Goal: Transaction & Acquisition: Book appointment/travel/reservation

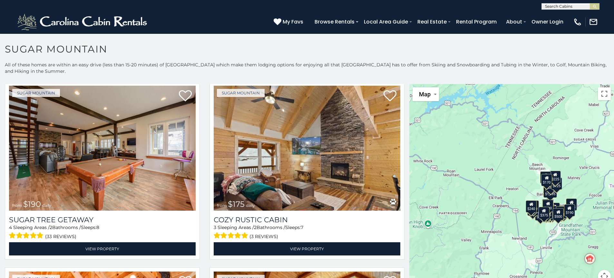
scroll to position [756, 0]
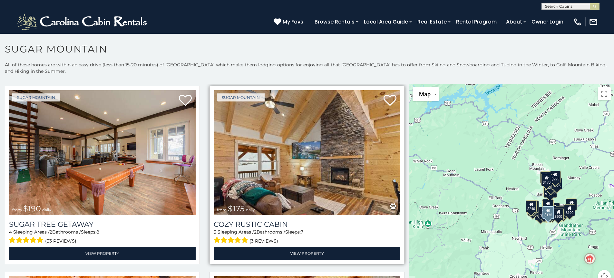
click at [298, 168] on img at bounding box center [307, 152] width 187 height 125
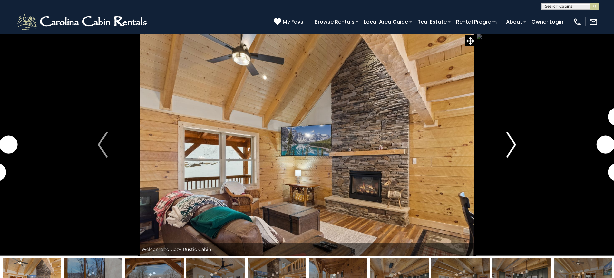
click at [513, 146] on img "Next" at bounding box center [511, 145] width 10 height 26
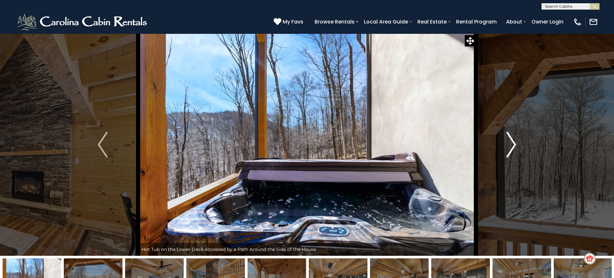
click at [512, 143] on img "Next" at bounding box center [511, 145] width 10 height 26
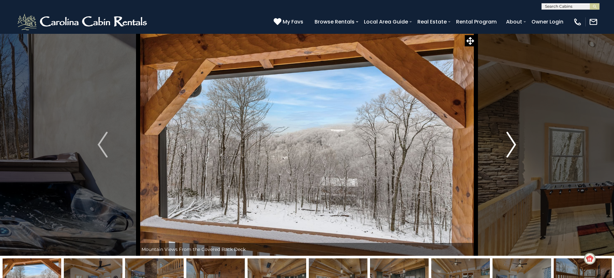
click at [511, 144] on img "Next" at bounding box center [511, 145] width 10 height 26
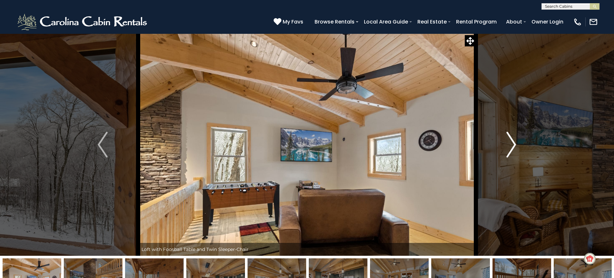
click at [511, 144] on img "Next" at bounding box center [511, 145] width 10 height 26
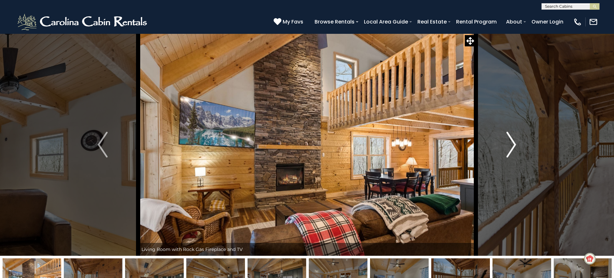
click at [511, 146] on img "Next" at bounding box center [511, 145] width 10 height 26
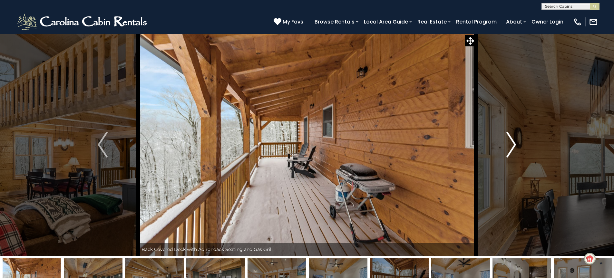
click at [511, 146] on img "Next" at bounding box center [511, 145] width 10 height 26
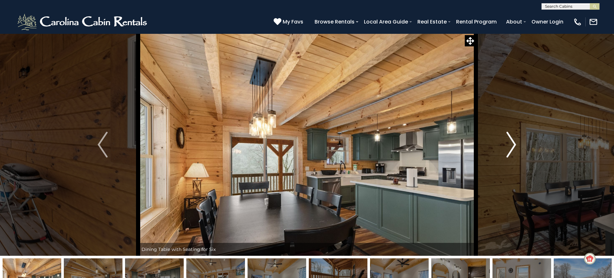
click at [511, 146] on img "Next" at bounding box center [511, 145] width 10 height 26
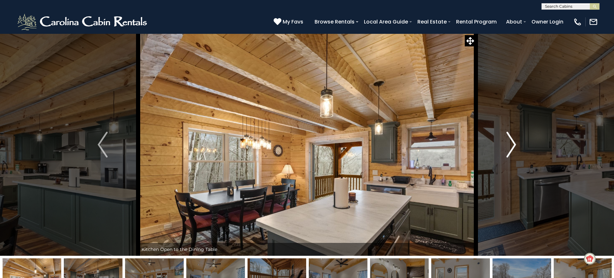
click at [511, 146] on img "Next" at bounding box center [511, 145] width 10 height 26
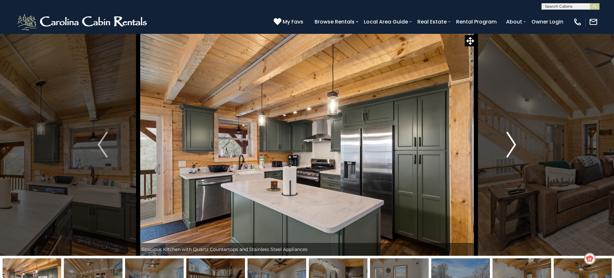
click at [511, 146] on img "Next" at bounding box center [511, 145] width 10 height 26
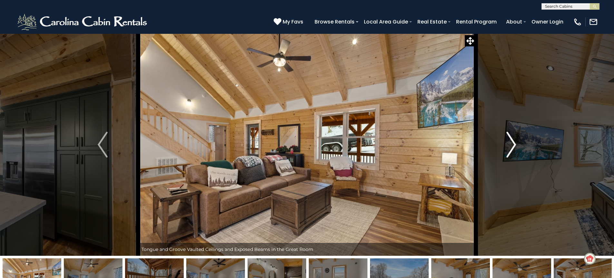
click at [511, 146] on img "Next" at bounding box center [511, 145] width 10 height 26
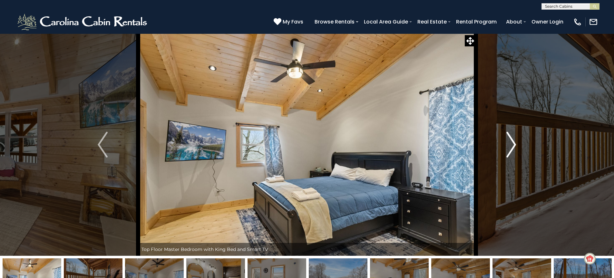
click at [512, 145] on img "Next" at bounding box center [511, 145] width 10 height 26
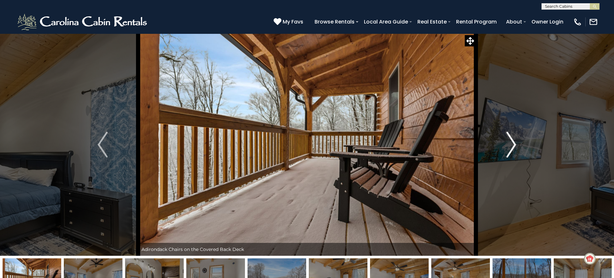
click at [513, 145] on img "Next" at bounding box center [511, 145] width 10 height 26
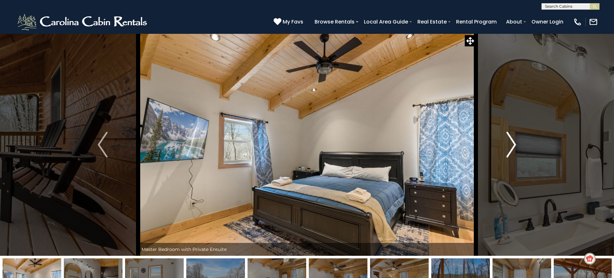
click at [514, 145] on img "Next" at bounding box center [511, 145] width 10 height 26
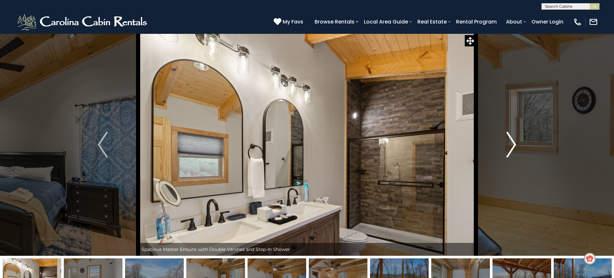
click at [514, 145] on img "Next" at bounding box center [511, 145] width 10 height 26
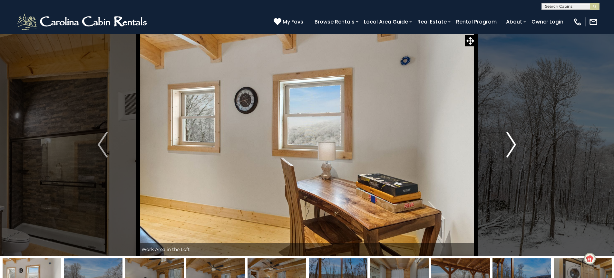
click at [514, 144] on img "Next" at bounding box center [511, 145] width 10 height 26
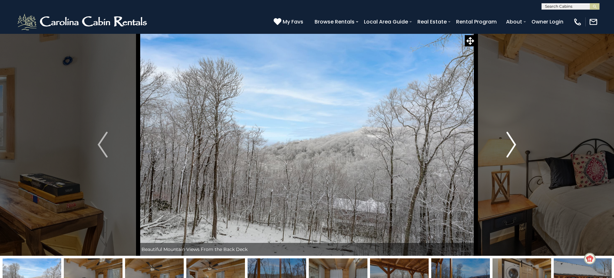
click at [514, 144] on img "Next" at bounding box center [511, 145] width 10 height 26
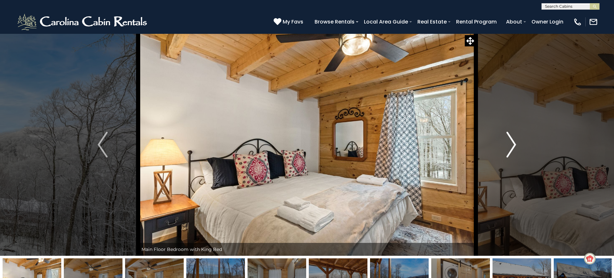
click at [514, 144] on img "Next" at bounding box center [511, 145] width 10 height 26
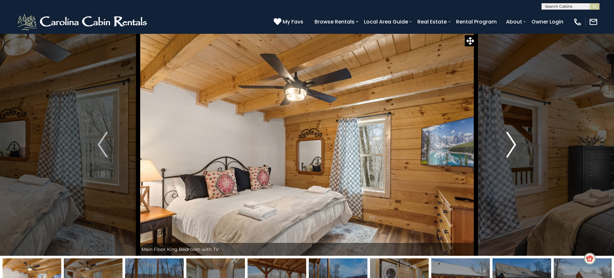
click at [514, 144] on img "Next" at bounding box center [511, 145] width 10 height 26
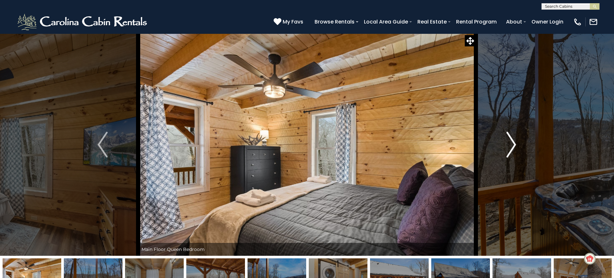
click at [514, 144] on img "Next" at bounding box center [511, 145] width 10 height 26
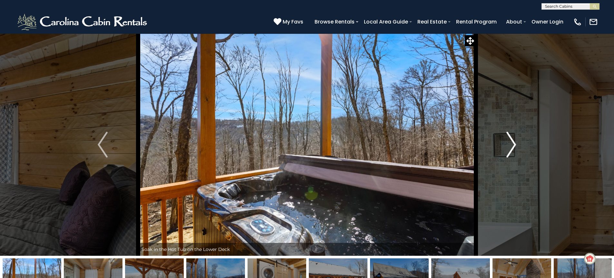
click at [514, 144] on img "Next" at bounding box center [511, 145] width 10 height 26
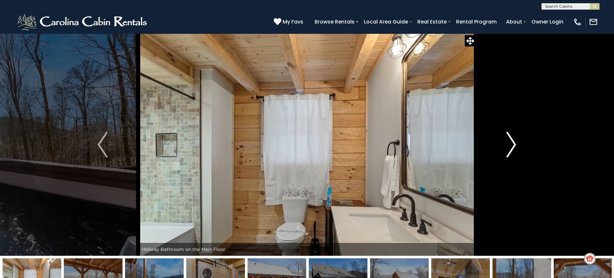
click at [514, 144] on img "Next" at bounding box center [511, 145] width 10 height 26
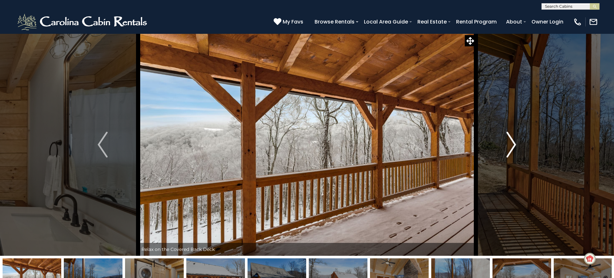
click at [514, 144] on img "Next" at bounding box center [511, 145] width 10 height 26
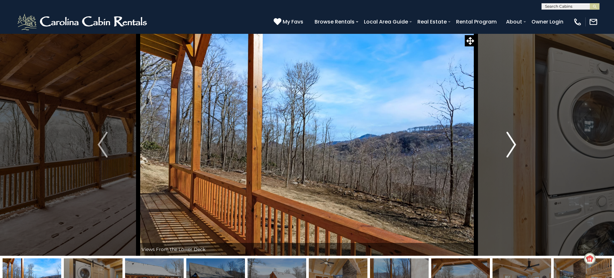
click at [514, 145] on img "Next" at bounding box center [511, 145] width 10 height 26
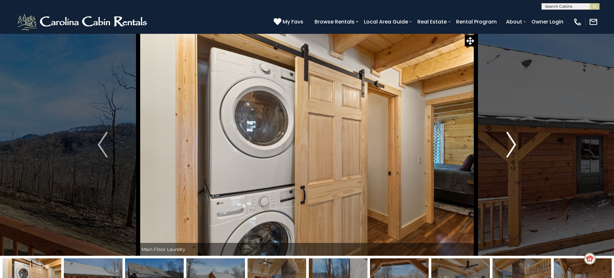
click at [514, 145] on img "Next" at bounding box center [511, 145] width 10 height 26
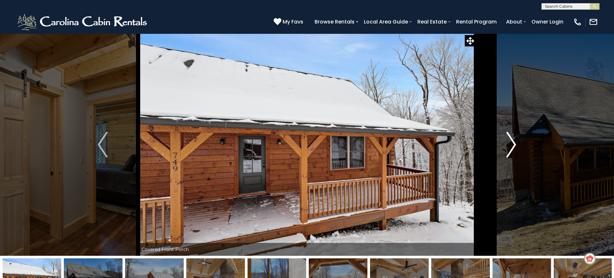
click at [514, 145] on img "Next" at bounding box center [511, 145] width 10 height 26
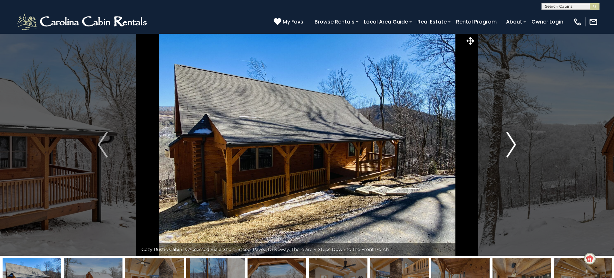
click at [514, 145] on img "Next" at bounding box center [511, 145] width 10 height 26
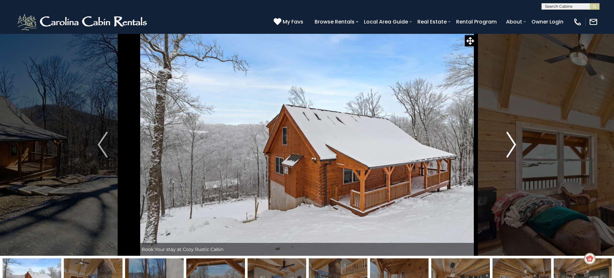
click at [514, 145] on img "Next" at bounding box center [511, 145] width 10 height 26
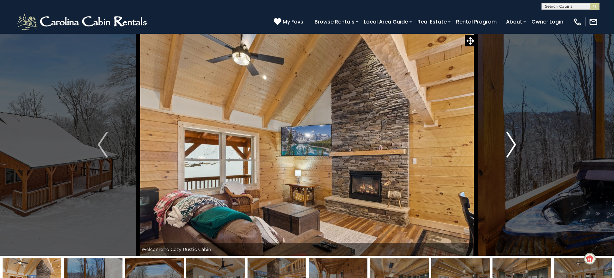
click at [514, 145] on img "Next" at bounding box center [511, 145] width 10 height 26
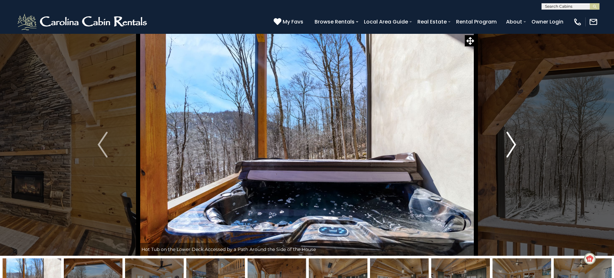
click at [512, 146] on img "Next" at bounding box center [511, 145] width 10 height 26
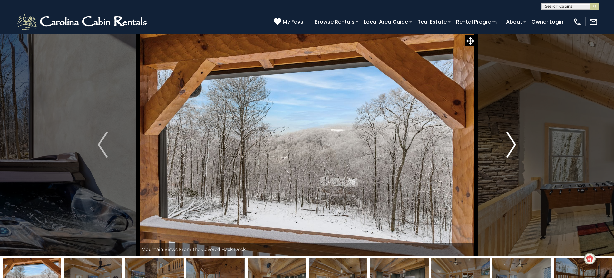
click at [513, 145] on img "Next" at bounding box center [511, 145] width 10 height 26
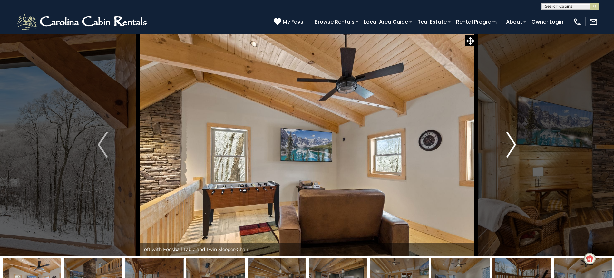
click at [513, 146] on img "Next" at bounding box center [511, 145] width 10 height 26
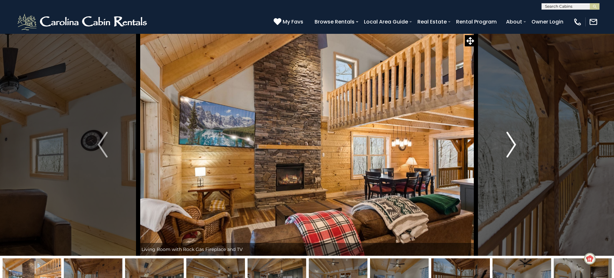
click at [513, 146] on img "Next" at bounding box center [511, 145] width 10 height 26
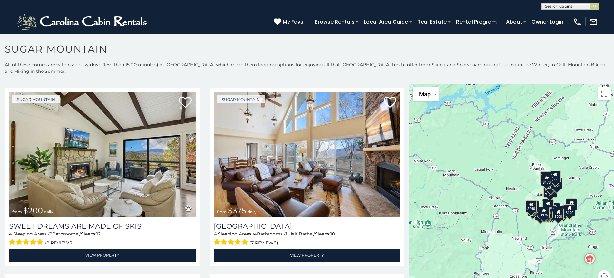
scroll to position [387, 0]
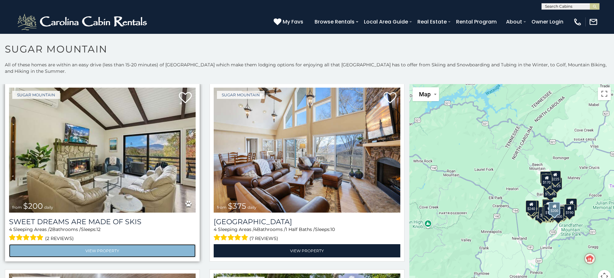
click at [97, 249] on link "View Property" at bounding box center [102, 250] width 187 height 13
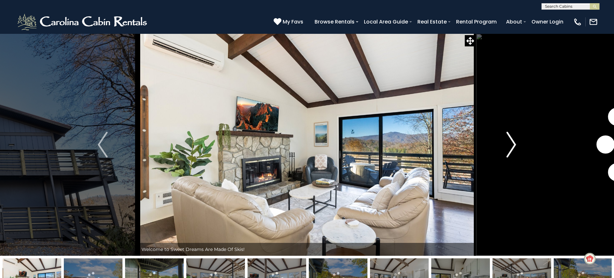
click at [511, 145] on img "Next" at bounding box center [511, 145] width 10 height 26
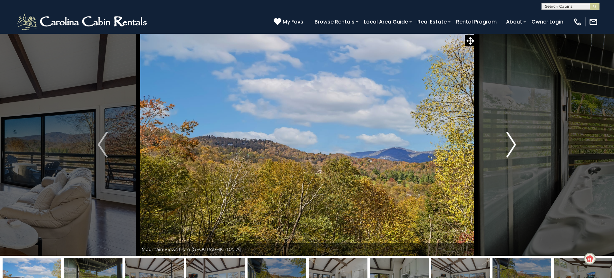
click at [511, 145] on img "Next" at bounding box center [511, 145] width 10 height 26
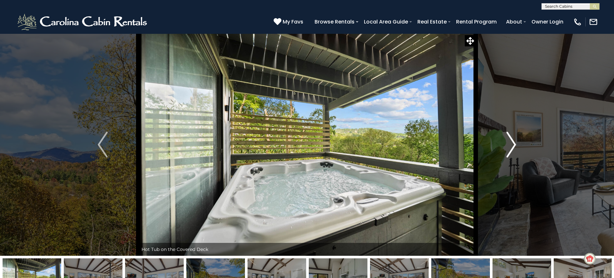
click at [511, 145] on img "Next" at bounding box center [511, 145] width 10 height 26
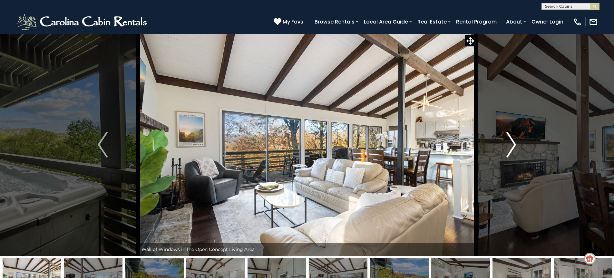
click at [511, 144] on img "Next" at bounding box center [511, 145] width 10 height 26
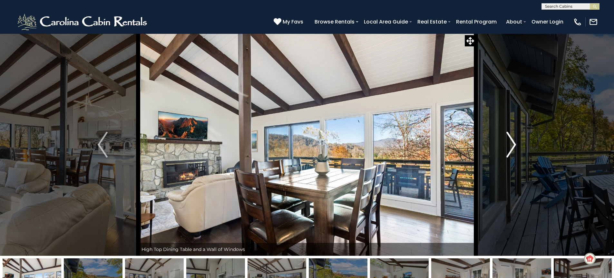
click at [511, 144] on img "Next" at bounding box center [511, 145] width 10 height 26
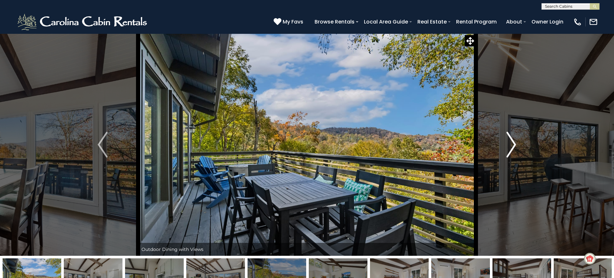
click at [511, 144] on img "Next" at bounding box center [511, 145] width 10 height 26
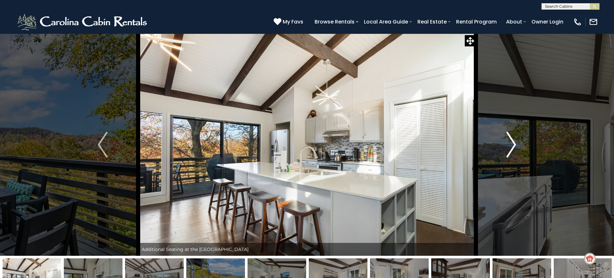
click at [511, 144] on img "Next" at bounding box center [511, 145] width 10 height 26
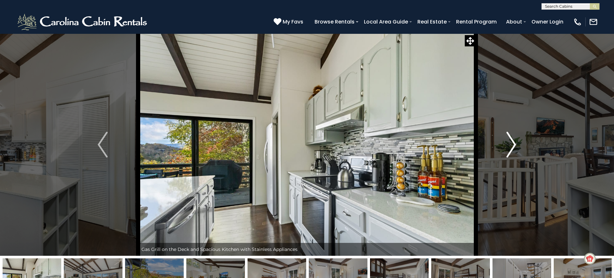
click at [511, 144] on img "Next" at bounding box center [511, 145] width 10 height 26
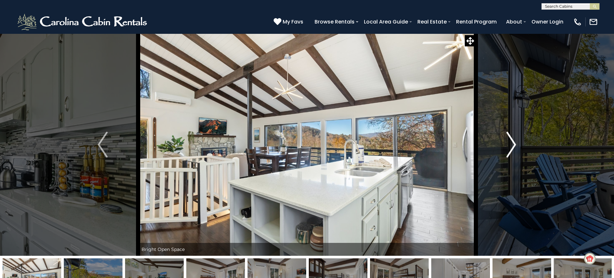
click at [511, 144] on img "Next" at bounding box center [511, 145] width 10 height 26
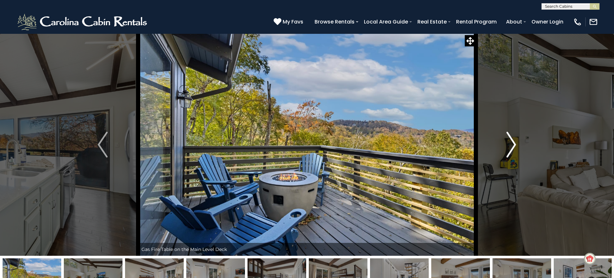
click at [511, 144] on img "Next" at bounding box center [511, 145] width 10 height 26
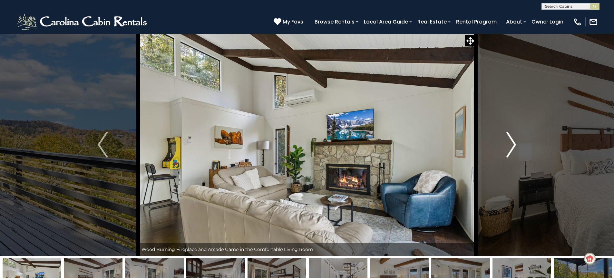
click at [511, 144] on img "Next" at bounding box center [511, 145] width 10 height 26
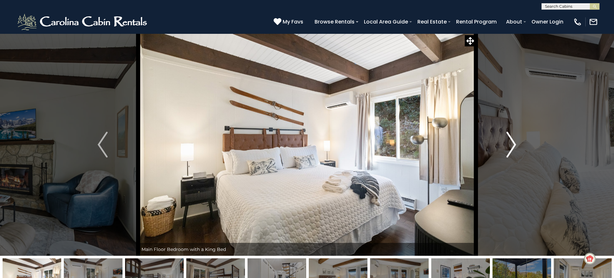
click at [509, 146] on img "Next" at bounding box center [511, 145] width 10 height 26
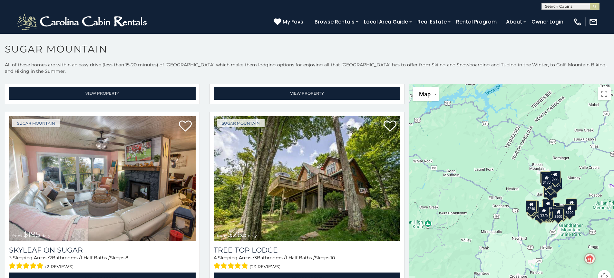
scroll to position [567, 0]
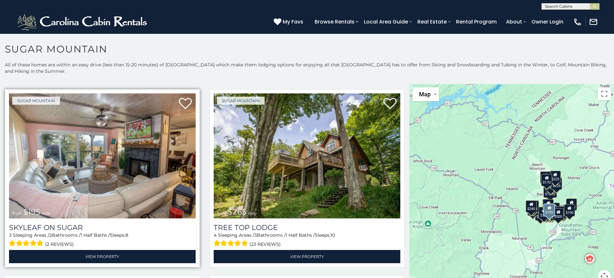
click at [105, 173] on img at bounding box center [102, 155] width 187 height 125
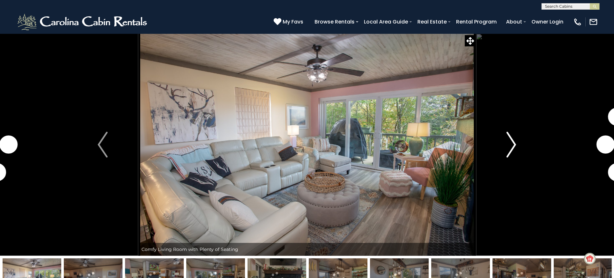
click at [512, 146] on img "Next" at bounding box center [511, 145] width 10 height 26
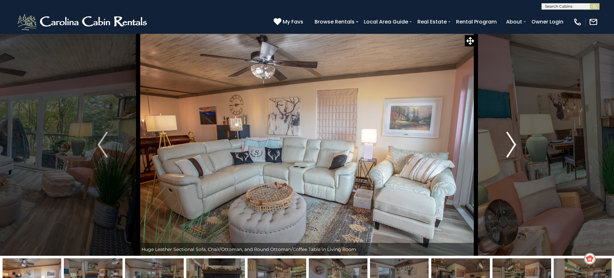
click at [515, 144] on img "Next" at bounding box center [511, 145] width 10 height 26
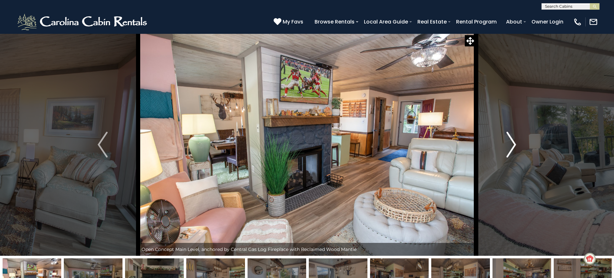
click at [515, 144] on img "Next" at bounding box center [511, 145] width 10 height 26
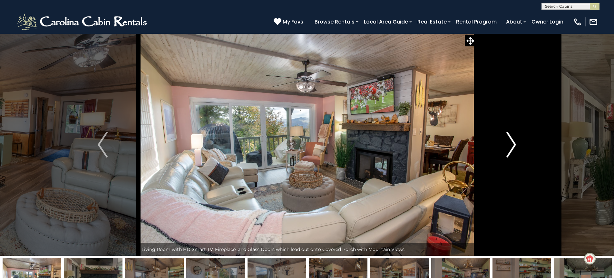
click at [512, 145] on img "Next" at bounding box center [511, 145] width 10 height 26
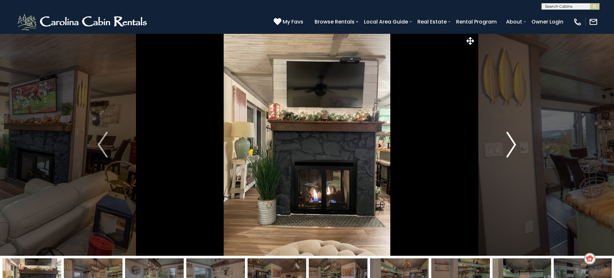
click at [512, 145] on img "Next" at bounding box center [511, 145] width 10 height 26
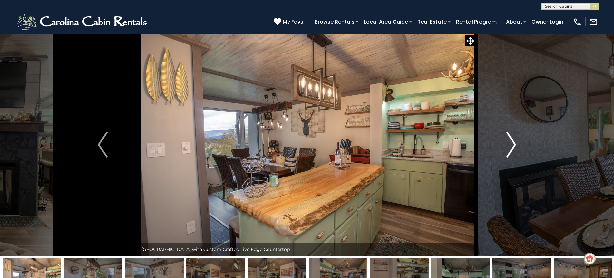
click at [512, 145] on img "Next" at bounding box center [511, 145] width 10 height 26
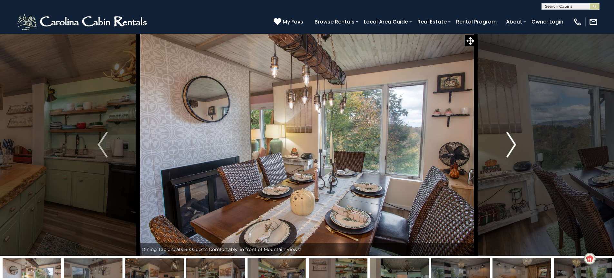
click at [512, 145] on img "Next" at bounding box center [511, 145] width 10 height 26
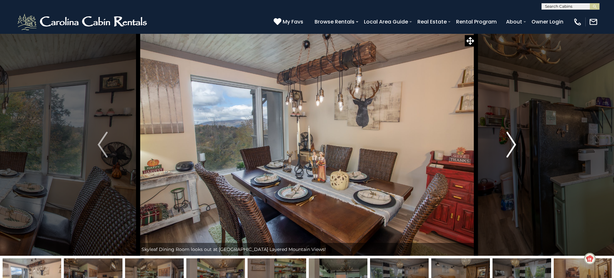
click at [512, 145] on img "Next" at bounding box center [511, 145] width 10 height 26
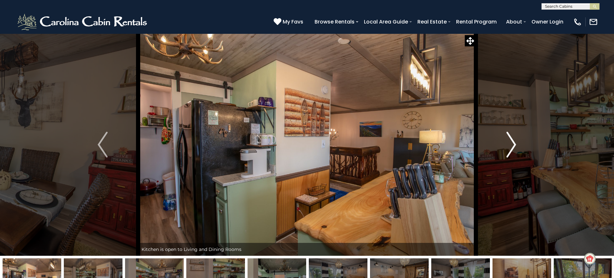
click at [512, 145] on img "Next" at bounding box center [511, 145] width 10 height 26
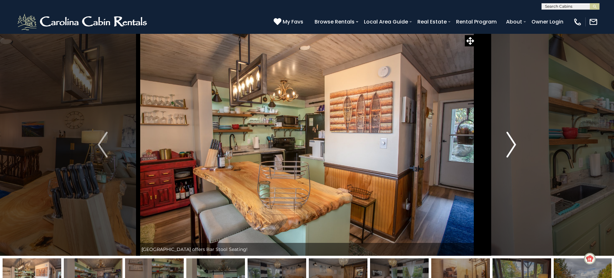
click at [512, 145] on img "Next" at bounding box center [511, 145] width 10 height 26
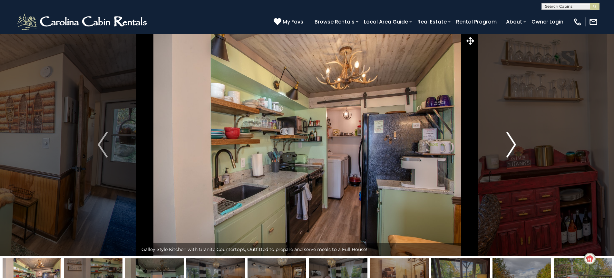
click at [512, 145] on img "Next" at bounding box center [511, 145] width 10 height 26
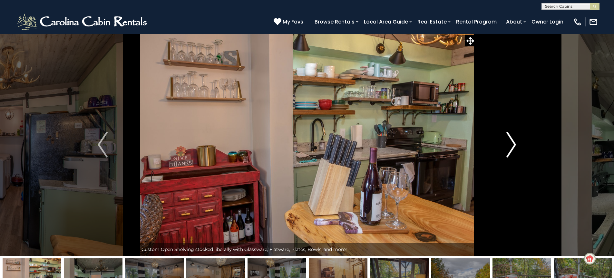
click at [512, 145] on img "Next" at bounding box center [511, 145] width 10 height 26
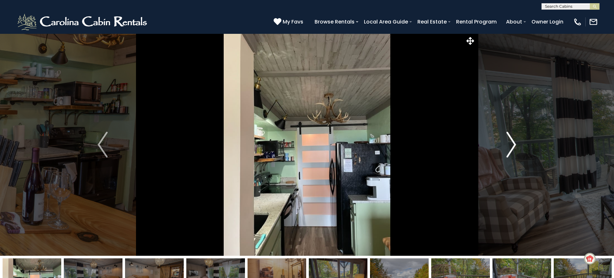
click at [512, 145] on img "Next" at bounding box center [511, 145] width 10 height 26
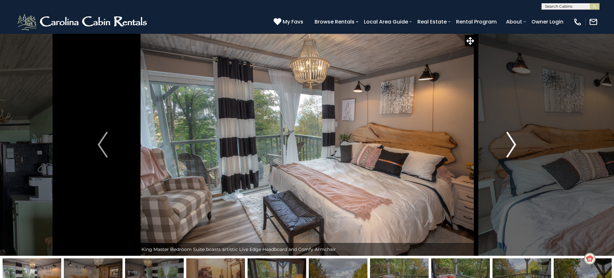
click at [512, 145] on img "Next" at bounding box center [511, 145] width 10 height 26
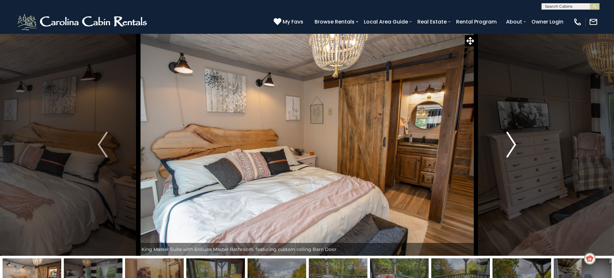
click at [512, 145] on img "Next" at bounding box center [511, 145] width 10 height 26
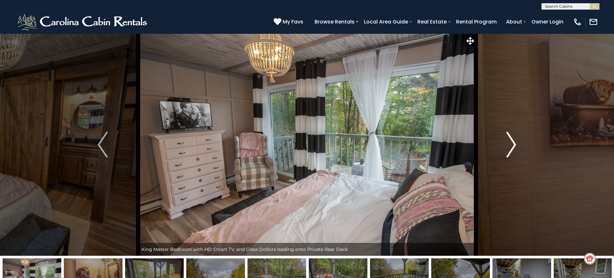
click at [512, 145] on img "Next" at bounding box center [511, 145] width 10 height 26
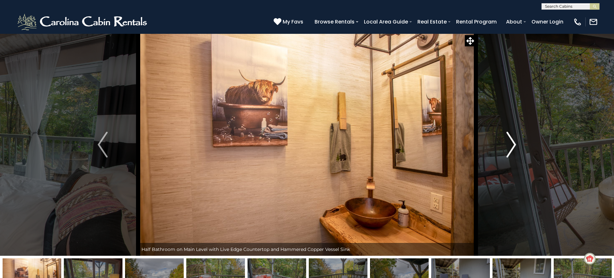
click at [512, 145] on img "Next" at bounding box center [511, 145] width 10 height 26
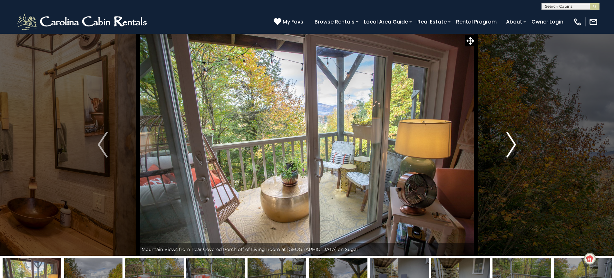
click at [512, 145] on img "Next" at bounding box center [511, 145] width 10 height 26
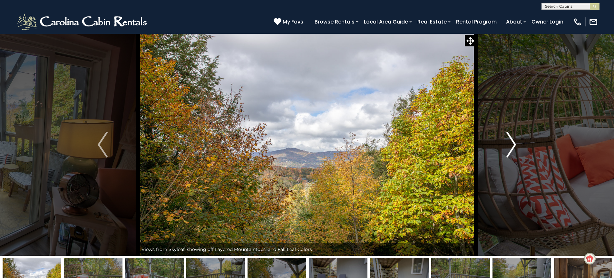
click at [514, 145] on img "Next" at bounding box center [511, 145] width 10 height 26
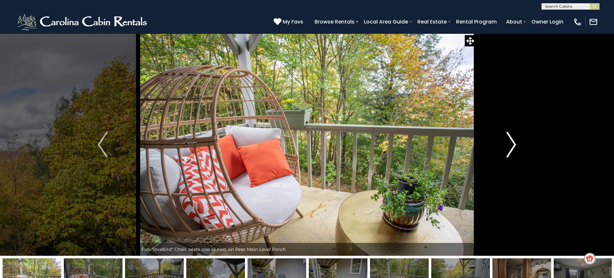
click at [514, 145] on img "Next" at bounding box center [511, 145] width 10 height 26
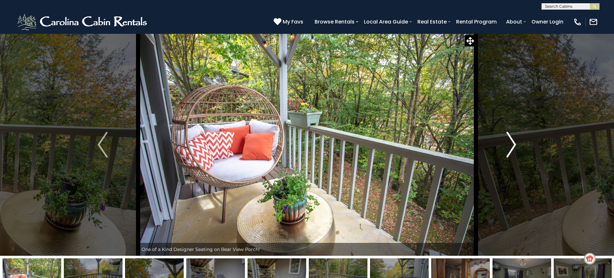
click at [514, 145] on img "Next" at bounding box center [511, 145] width 10 height 26
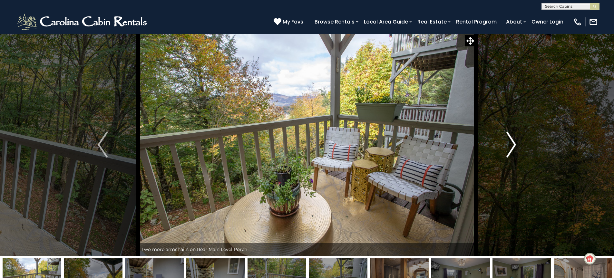
click at [514, 145] on img "Next" at bounding box center [511, 145] width 10 height 26
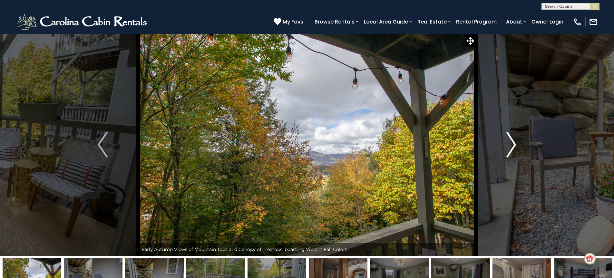
click at [514, 145] on img "Next" at bounding box center [511, 145] width 10 height 26
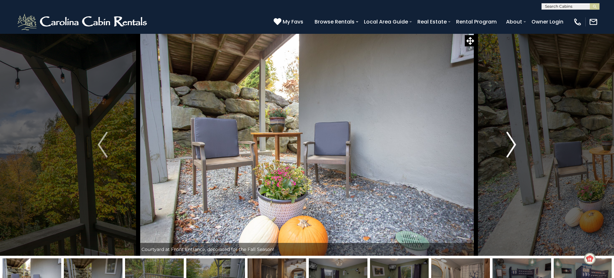
click at [514, 145] on img "Next" at bounding box center [511, 145] width 10 height 26
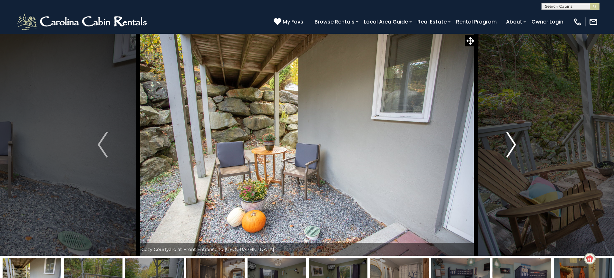
click at [514, 145] on img "Next" at bounding box center [511, 145] width 10 height 26
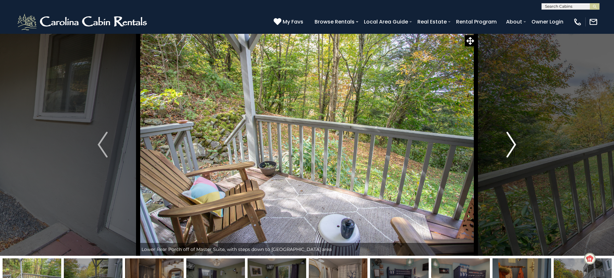
click at [514, 145] on img "Next" at bounding box center [511, 145] width 10 height 26
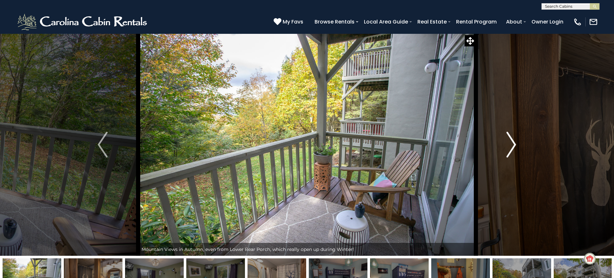
click at [514, 145] on img "Next" at bounding box center [511, 145] width 10 height 26
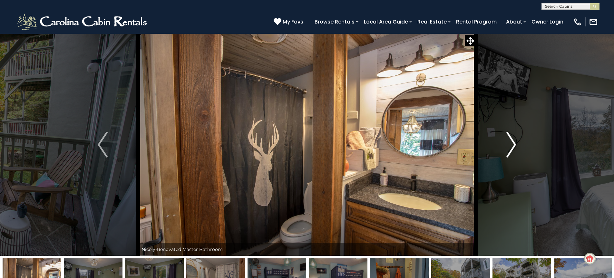
click at [513, 145] on img "Next" at bounding box center [511, 145] width 10 height 26
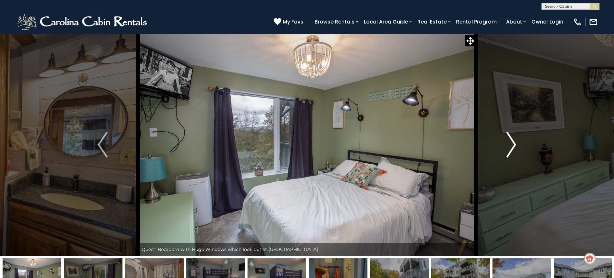
click at [513, 145] on img "Next" at bounding box center [511, 145] width 10 height 26
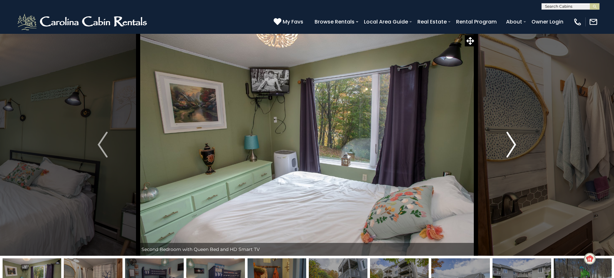
click at [512, 145] on img "Next" at bounding box center [511, 145] width 10 height 26
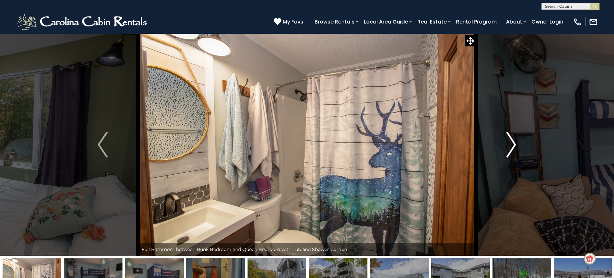
click at [512, 145] on img "Next" at bounding box center [511, 145] width 10 height 26
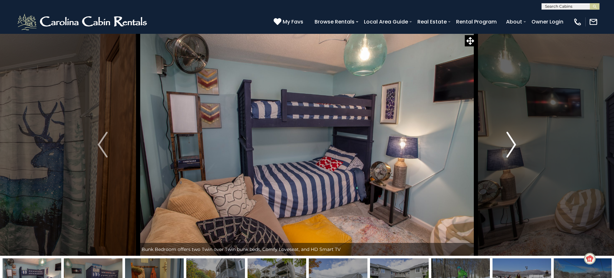
click at [512, 145] on img "Next" at bounding box center [511, 145] width 10 height 26
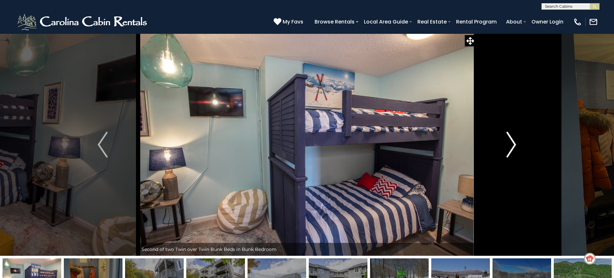
click at [512, 145] on img "Next" at bounding box center [511, 145] width 10 height 26
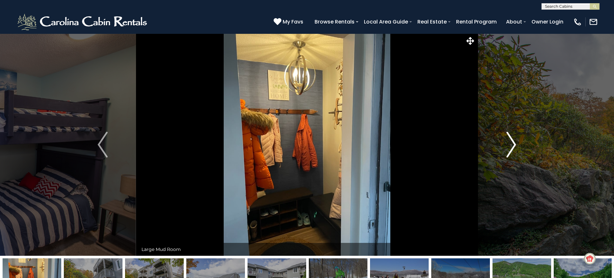
click at [512, 145] on img "Next" at bounding box center [511, 145] width 10 height 26
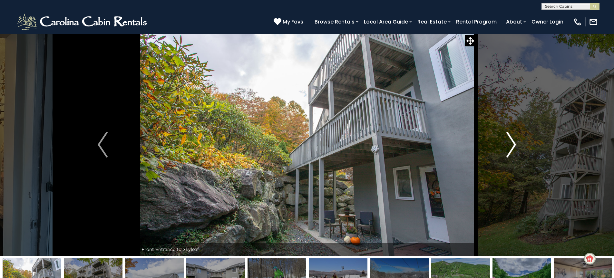
click at [512, 145] on img "Next" at bounding box center [511, 145] width 10 height 26
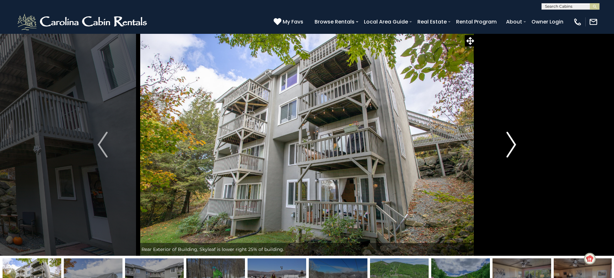
click at [512, 145] on img "Next" at bounding box center [511, 145] width 10 height 26
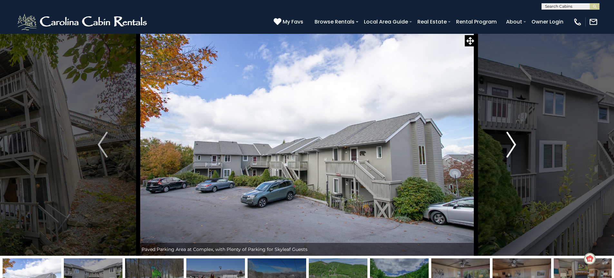
click at [512, 145] on img "Next" at bounding box center [511, 145] width 10 height 26
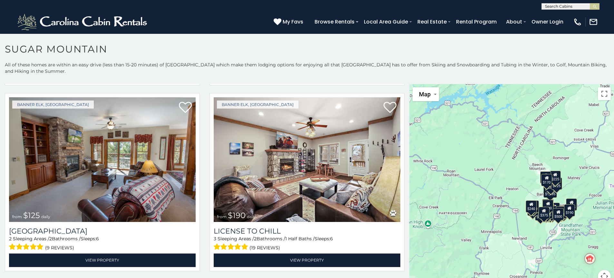
scroll to position [2232, 0]
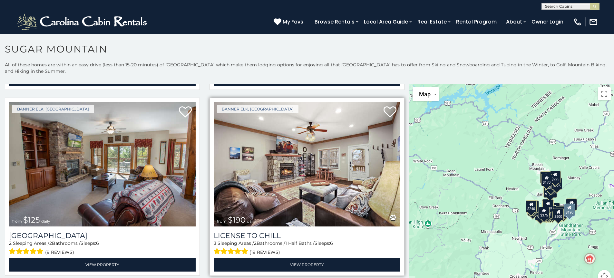
click at [299, 180] on img at bounding box center [307, 164] width 187 height 125
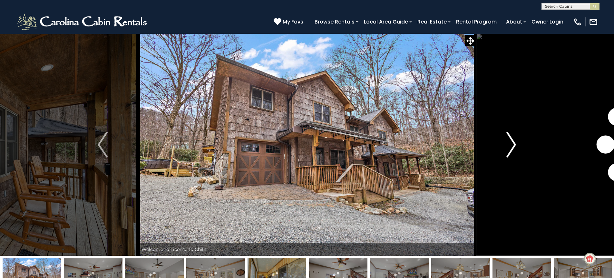
click at [519, 148] on button "Next" at bounding box center [511, 145] width 71 height 222
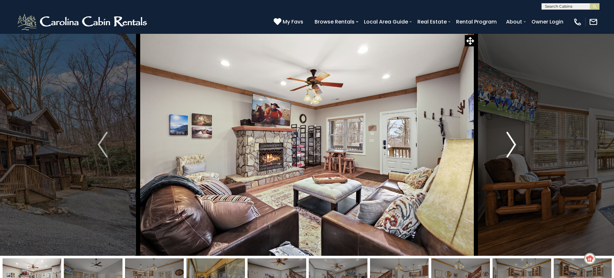
click at [513, 142] on img "Next" at bounding box center [511, 145] width 10 height 26
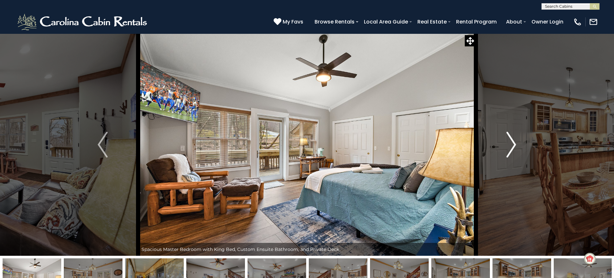
click at [513, 142] on img "Next" at bounding box center [511, 145] width 10 height 26
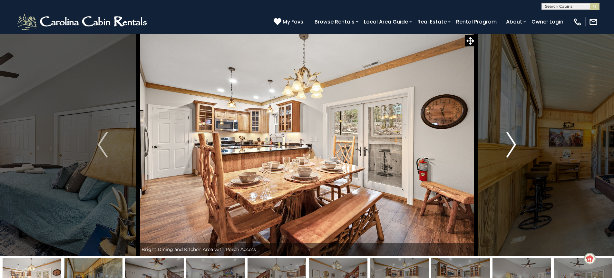
click at [513, 142] on img "Next" at bounding box center [511, 145] width 10 height 26
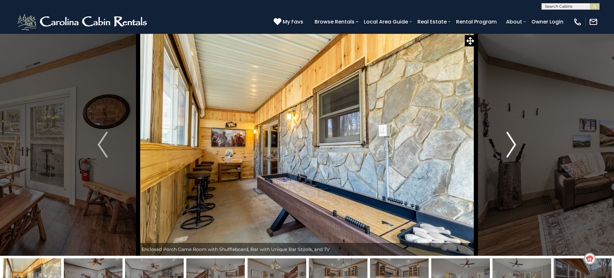
click at [513, 142] on img "Next" at bounding box center [511, 145] width 10 height 26
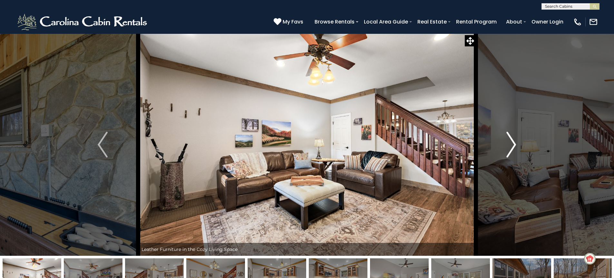
click at [513, 142] on img "Next" at bounding box center [511, 145] width 10 height 26
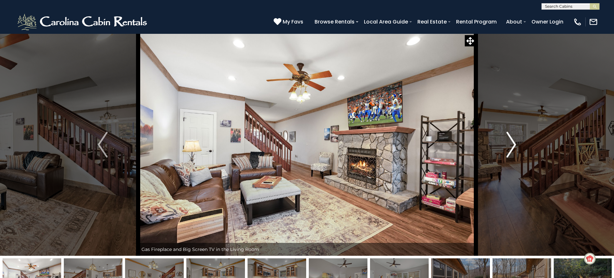
click at [511, 144] on img "Next" at bounding box center [511, 145] width 10 height 26
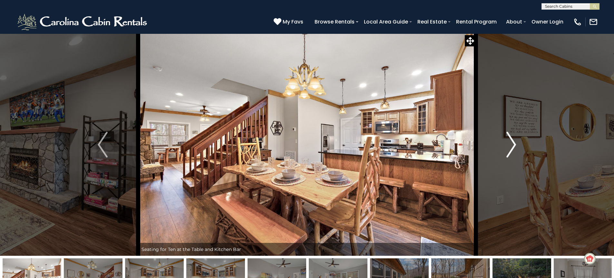
click at [511, 144] on img "Next" at bounding box center [511, 145] width 10 height 26
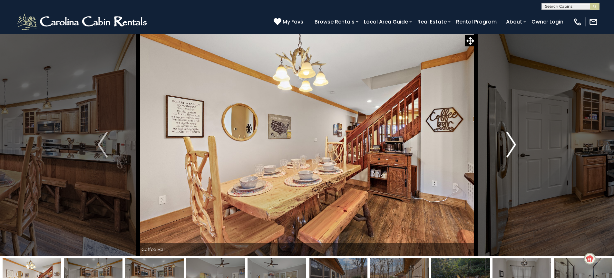
click at [511, 144] on img "Next" at bounding box center [511, 145] width 10 height 26
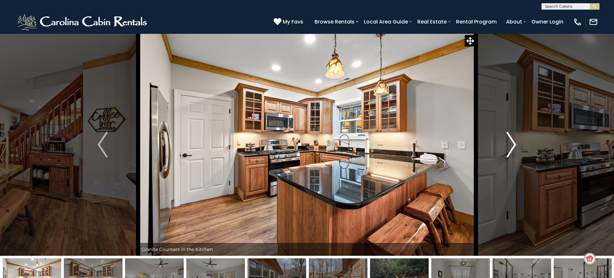
click at [511, 144] on img "Next" at bounding box center [511, 145] width 10 height 26
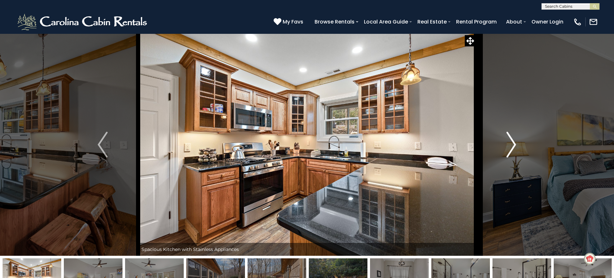
click at [511, 144] on img "Next" at bounding box center [511, 145] width 10 height 26
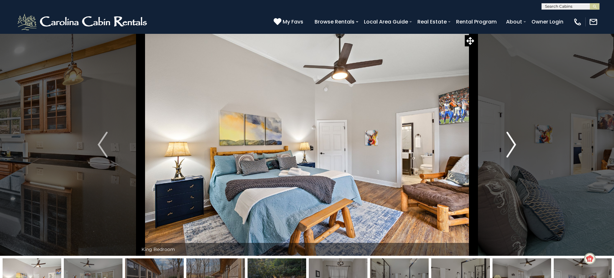
click at [511, 144] on img "Next" at bounding box center [511, 145] width 10 height 26
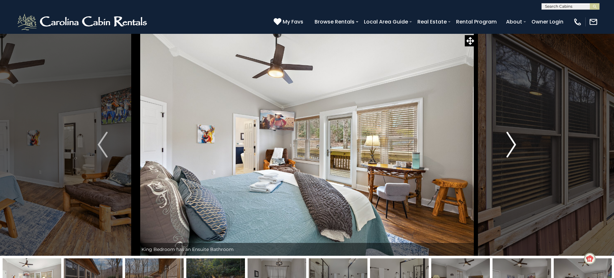
click at [511, 144] on img "Next" at bounding box center [511, 145] width 10 height 26
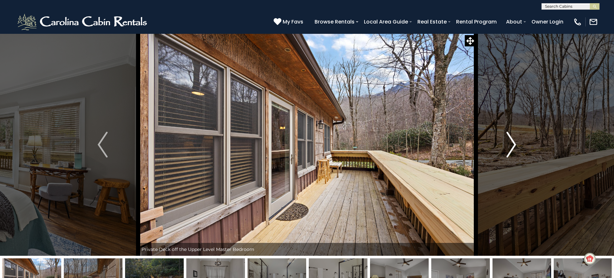
click at [511, 144] on img "Next" at bounding box center [511, 145] width 10 height 26
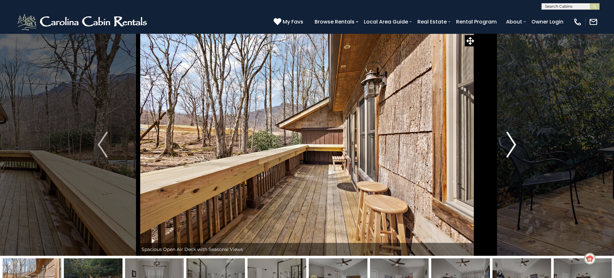
click at [511, 144] on img "Next" at bounding box center [511, 145] width 10 height 26
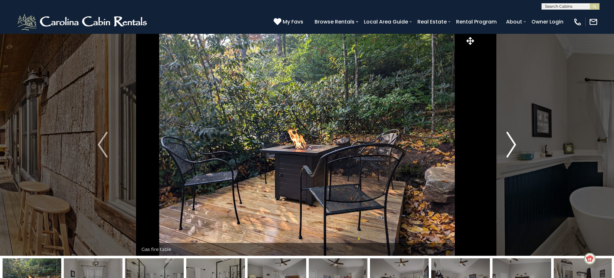
click at [511, 144] on img "Next" at bounding box center [511, 145] width 10 height 26
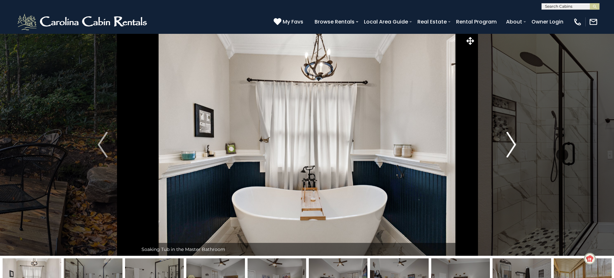
click at [511, 144] on img "Next" at bounding box center [511, 145] width 10 height 26
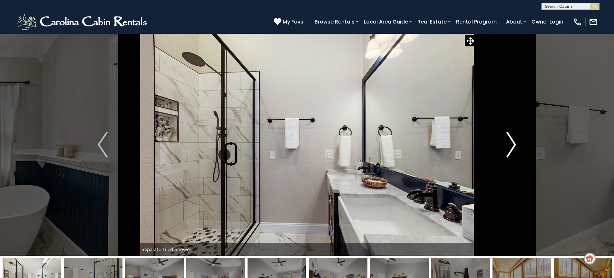
click at [510, 143] on img "Next" at bounding box center [511, 145] width 10 height 26
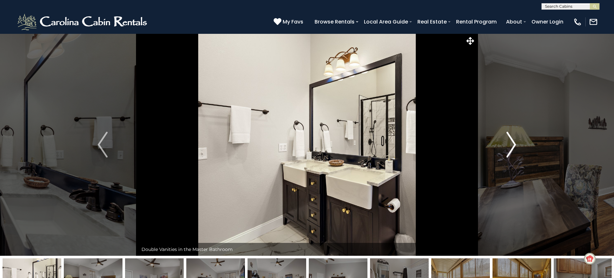
click at [510, 144] on img "Next" at bounding box center [511, 145] width 10 height 26
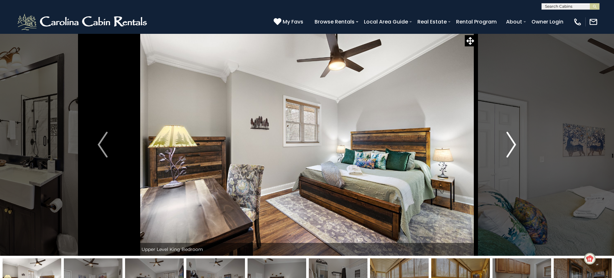
click at [510, 144] on img "Next" at bounding box center [511, 145] width 10 height 26
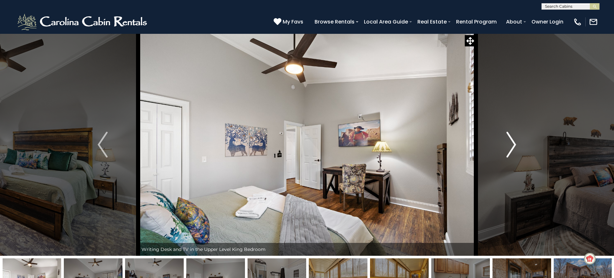
click at [510, 144] on img "Next" at bounding box center [511, 145] width 10 height 26
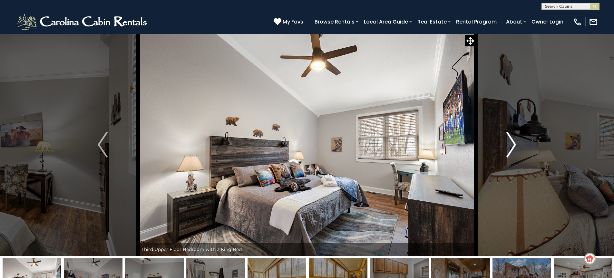
click at [510, 144] on img "Next" at bounding box center [511, 145] width 10 height 26
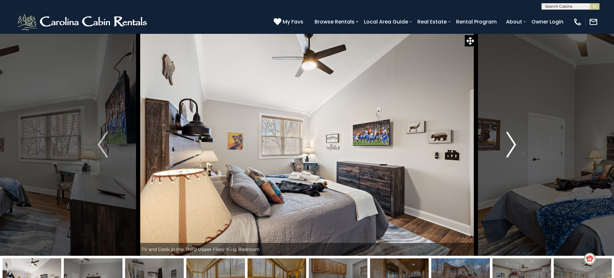
click at [511, 143] on img "Next" at bounding box center [511, 145] width 10 height 26
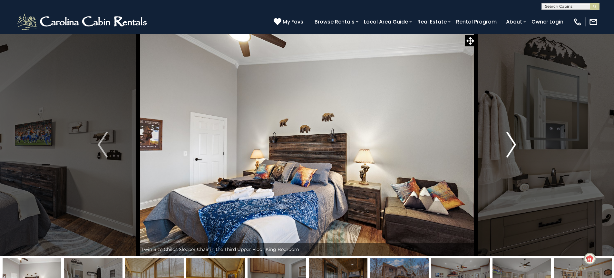
click at [510, 144] on img "Next" at bounding box center [511, 145] width 10 height 26
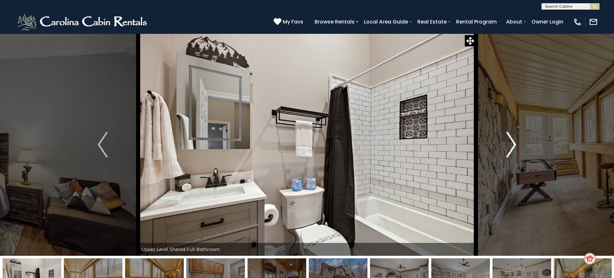
click at [510, 144] on img "Next" at bounding box center [511, 145] width 10 height 26
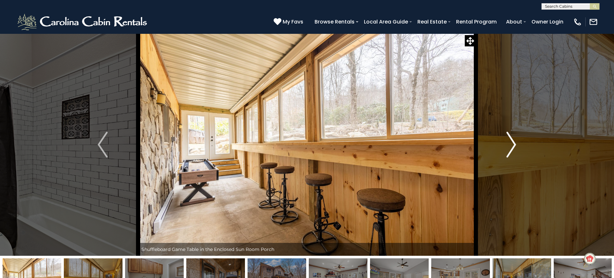
click at [509, 146] on img "Next" at bounding box center [511, 145] width 10 height 26
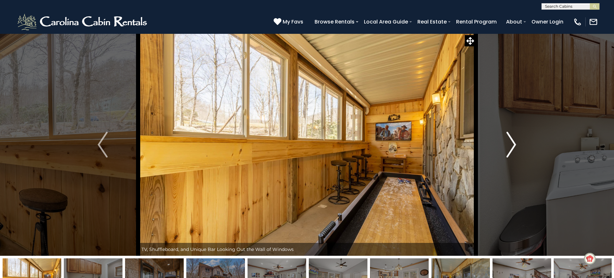
click at [509, 146] on img "Next" at bounding box center [511, 145] width 10 height 26
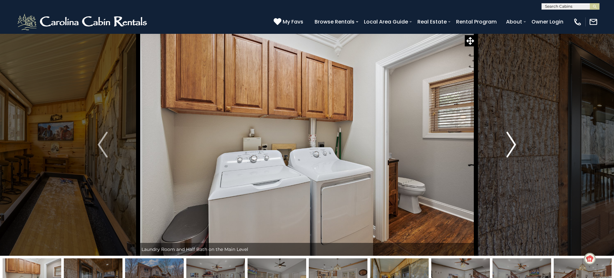
click at [509, 145] on img "Next" at bounding box center [511, 145] width 10 height 26
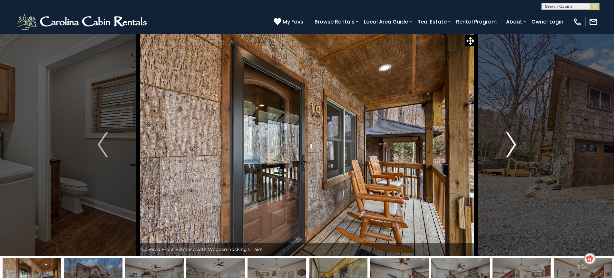
click at [509, 145] on img "Next" at bounding box center [511, 145] width 10 height 26
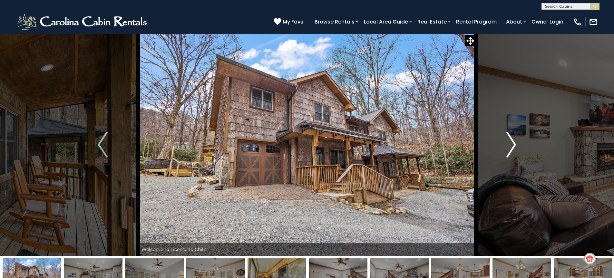
click at [509, 145] on img "Next" at bounding box center [511, 145] width 10 height 26
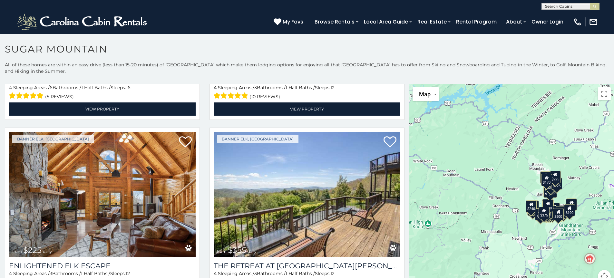
scroll to position [1485, 0]
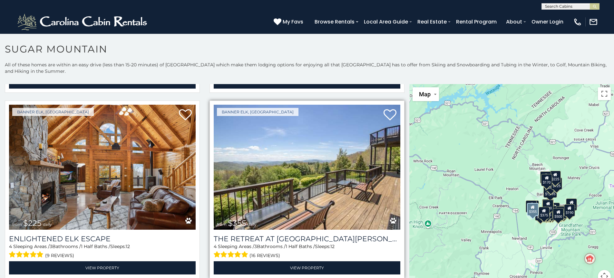
click at [310, 177] on img at bounding box center [307, 167] width 187 height 125
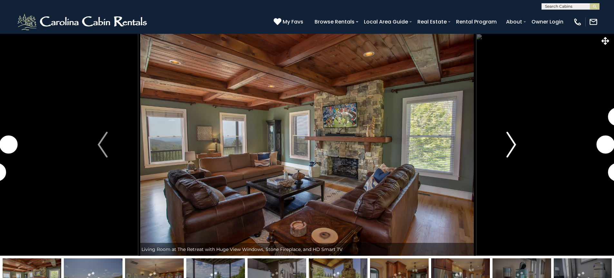
click at [511, 145] on img "Next" at bounding box center [511, 145] width 10 height 26
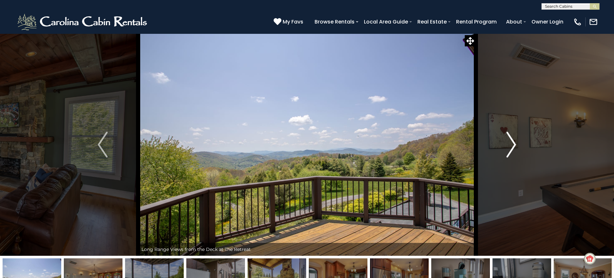
click at [511, 146] on img "Next" at bounding box center [511, 145] width 10 height 26
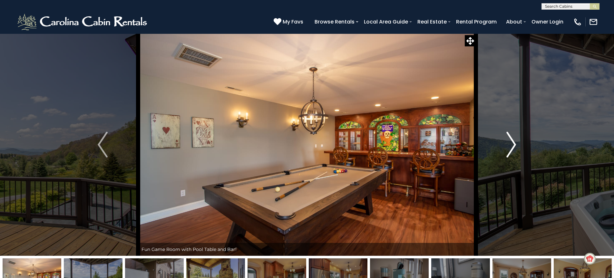
click at [511, 146] on img "Next" at bounding box center [511, 145] width 10 height 26
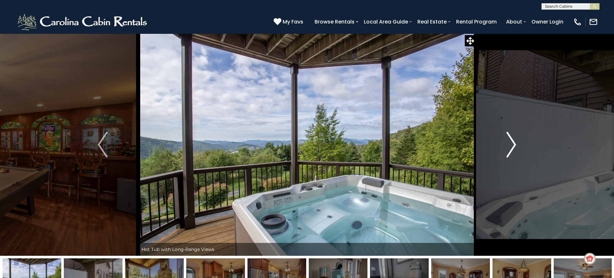
click at [510, 146] on img "Next" at bounding box center [511, 145] width 10 height 26
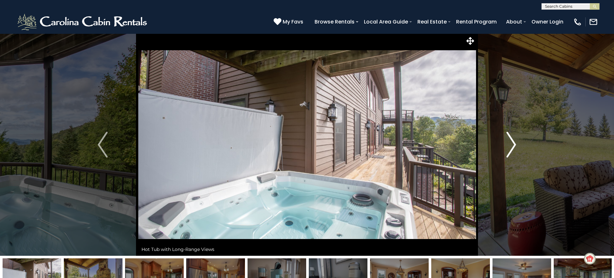
click at [510, 146] on img "Next" at bounding box center [511, 145] width 10 height 26
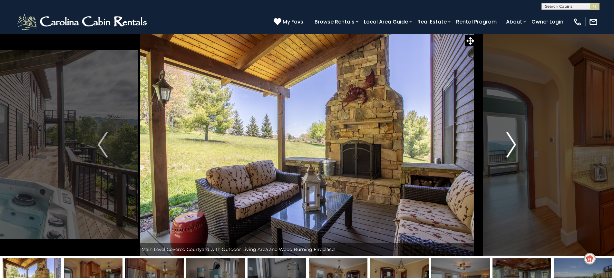
click at [510, 146] on img "Next" at bounding box center [511, 145] width 10 height 26
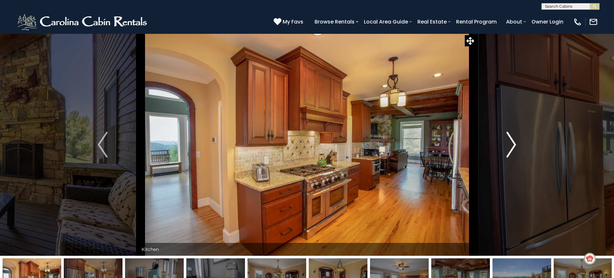
click at [510, 146] on img "Next" at bounding box center [511, 145] width 10 height 26
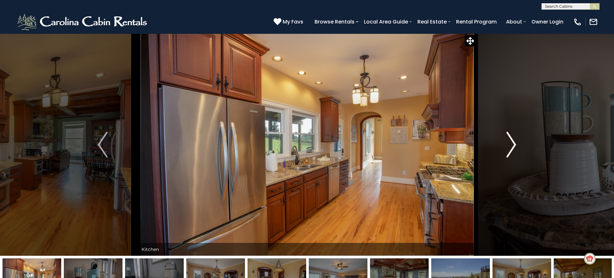
click at [510, 146] on img "Next" at bounding box center [511, 145] width 10 height 26
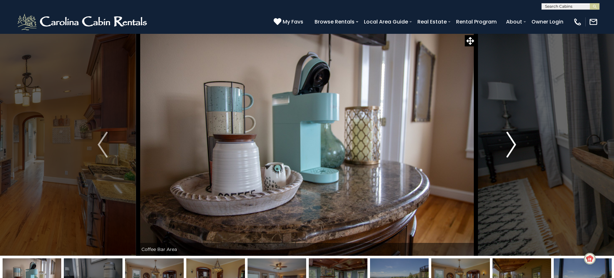
click at [510, 146] on img "Next" at bounding box center [511, 145] width 10 height 26
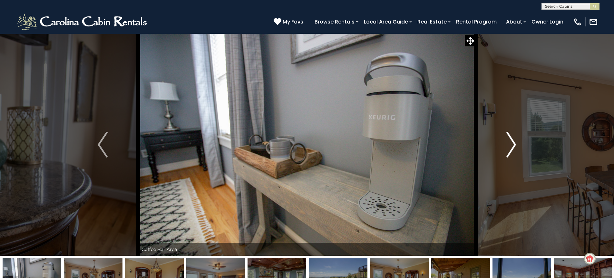
click at [510, 147] on img "Next" at bounding box center [511, 145] width 10 height 26
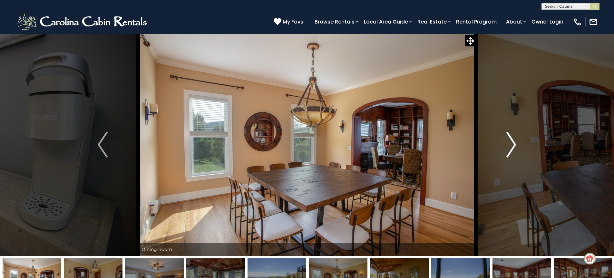
click at [508, 146] on img "Next" at bounding box center [511, 145] width 10 height 26
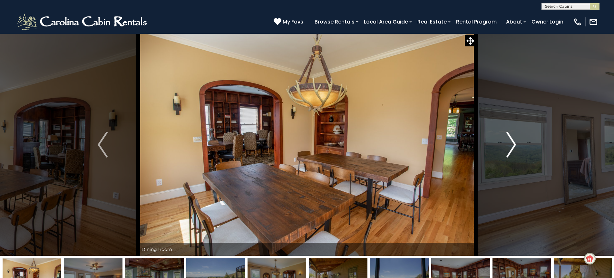
click at [508, 146] on img "Next" at bounding box center [511, 145] width 10 height 26
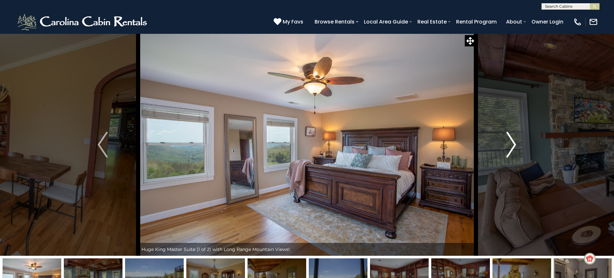
click at [507, 147] on img "Next" at bounding box center [511, 145] width 10 height 26
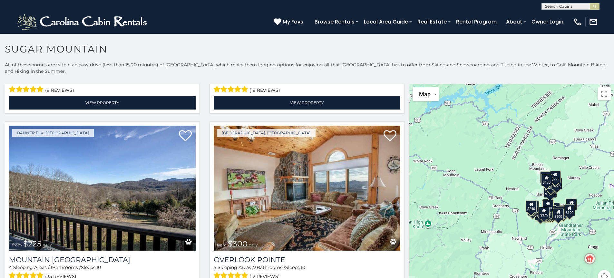
scroll to position [2390, 0]
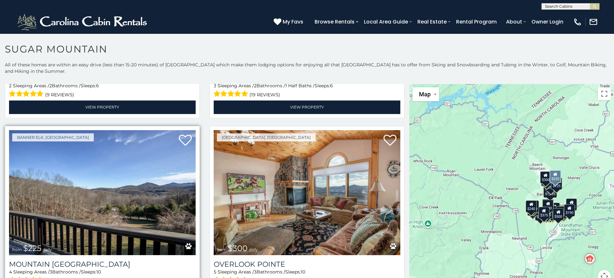
click at [59, 195] on img at bounding box center [102, 192] width 187 height 125
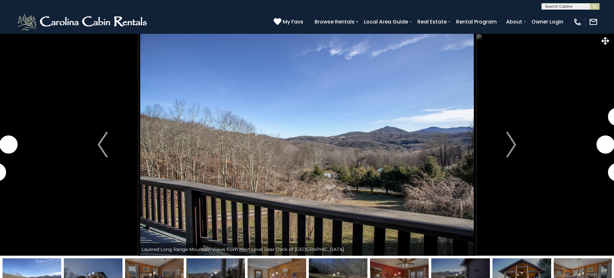
click at [514, 145] on img "Next" at bounding box center [511, 145] width 10 height 26
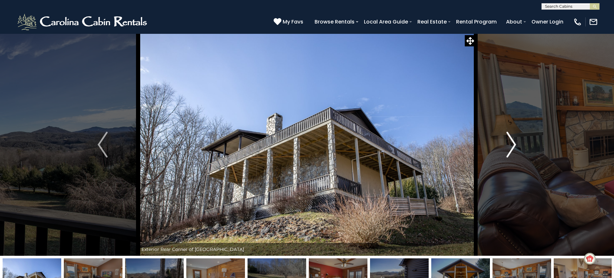
click at [511, 145] on img "Next" at bounding box center [511, 145] width 10 height 26
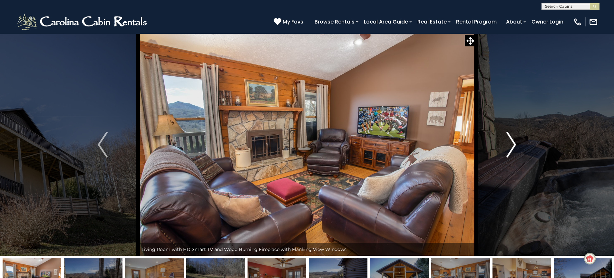
click at [511, 145] on img "Next" at bounding box center [511, 145] width 10 height 26
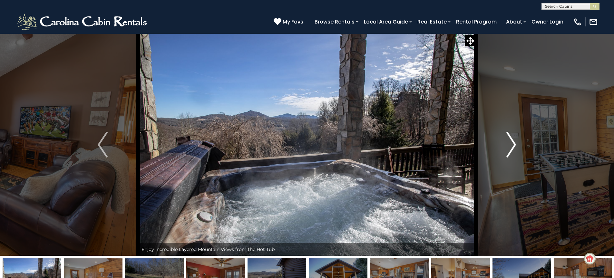
click at [511, 145] on img "Next" at bounding box center [511, 145] width 10 height 26
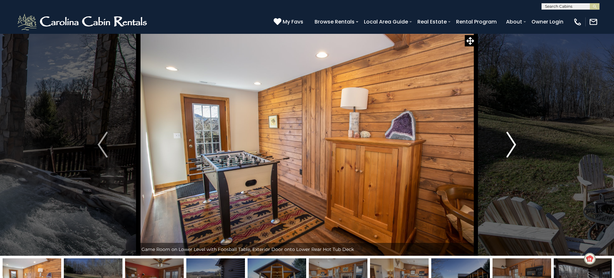
click at [510, 145] on img "Next" at bounding box center [511, 145] width 10 height 26
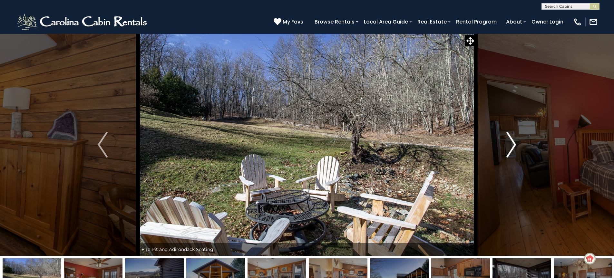
click at [510, 145] on img "Next" at bounding box center [511, 145] width 10 height 26
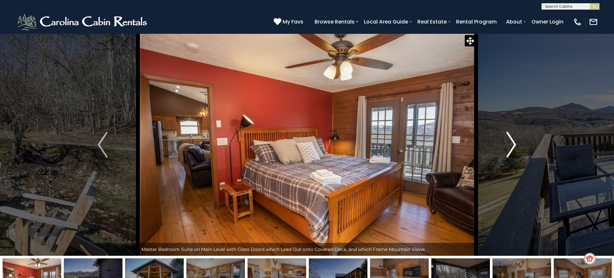
click at [510, 145] on img "Next" at bounding box center [511, 145] width 10 height 26
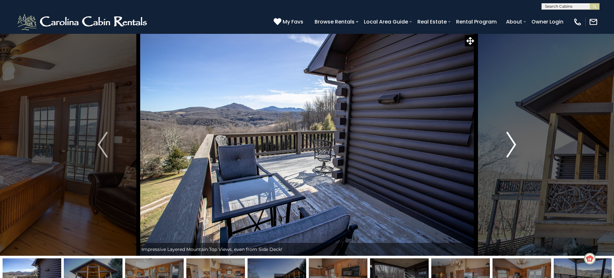
click at [510, 145] on img "Next" at bounding box center [511, 145] width 10 height 26
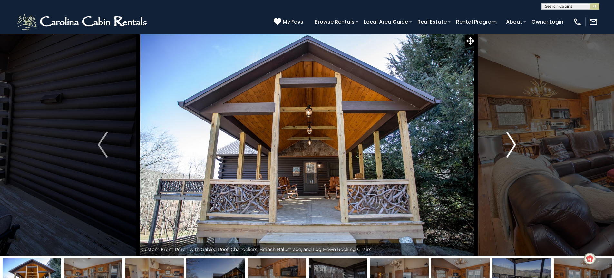
click at [510, 145] on img "Next" at bounding box center [511, 145] width 10 height 26
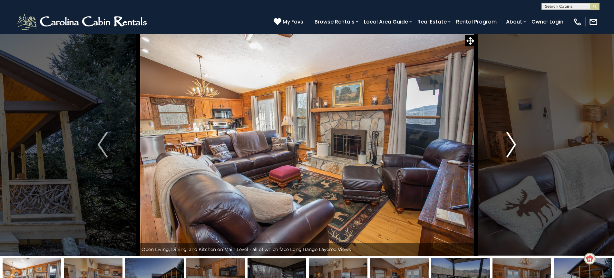
click at [510, 145] on img "Next" at bounding box center [511, 145] width 10 height 26
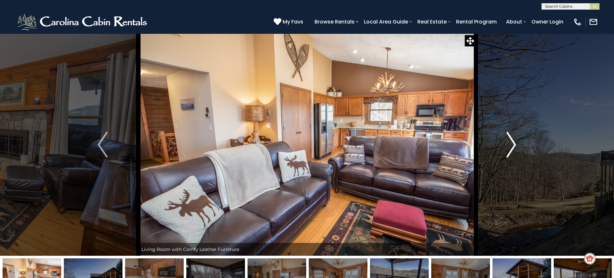
click at [510, 145] on img "Next" at bounding box center [511, 145] width 10 height 26
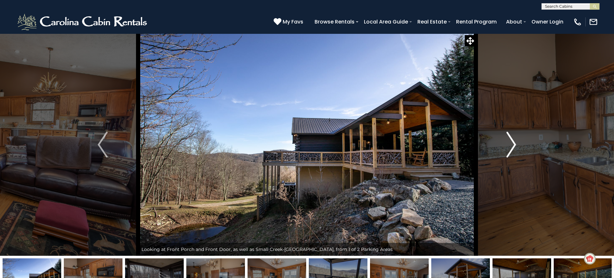
click at [510, 145] on img "Next" at bounding box center [511, 145] width 10 height 26
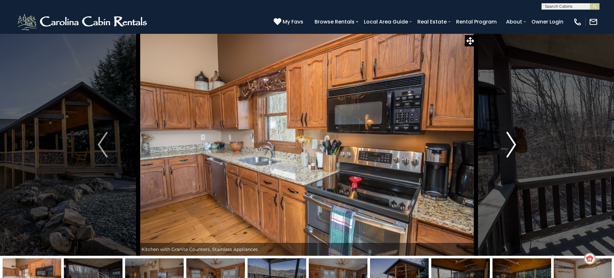
click at [510, 145] on img "Next" at bounding box center [511, 145] width 10 height 26
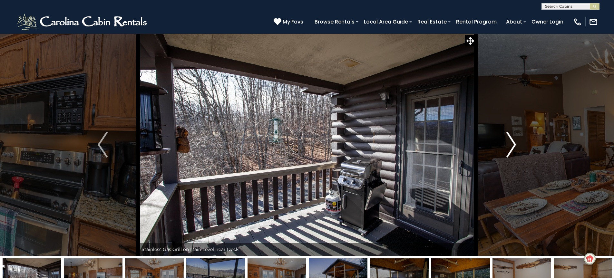
click at [514, 143] on img "Next" at bounding box center [511, 145] width 10 height 26
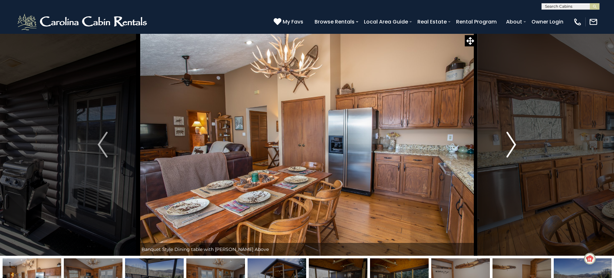
click at [514, 143] on img "Next" at bounding box center [511, 145] width 10 height 26
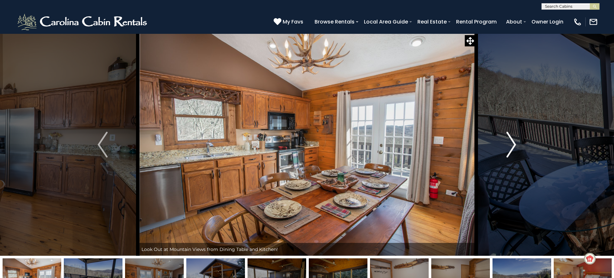
click at [514, 143] on img "Next" at bounding box center [511, 145] width 10 height 26
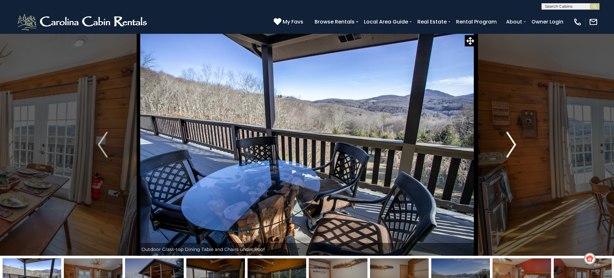
click at [513, 145] on img "Next" at bounding box center [511, 145] width 10 height 26
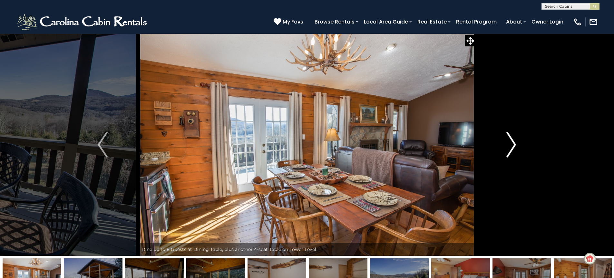
click at [513, 145] on img "Next" at bounding box center [511, 145] width 10 height 26
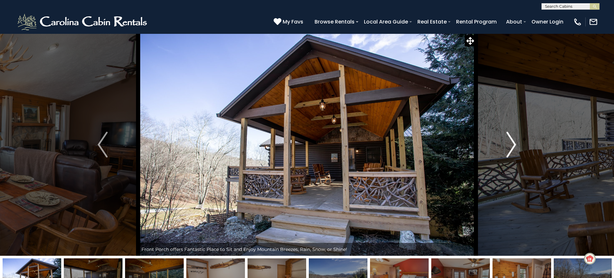
click at [513, 145] on img "Next" at bounding box center [511, 145] width 10 height 26
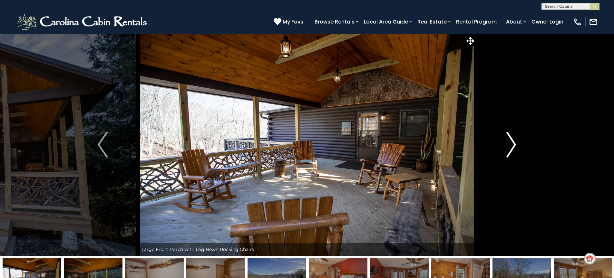
click at [513, 145] on img "Next" at bounding box center [511, 145] width 10 height 26
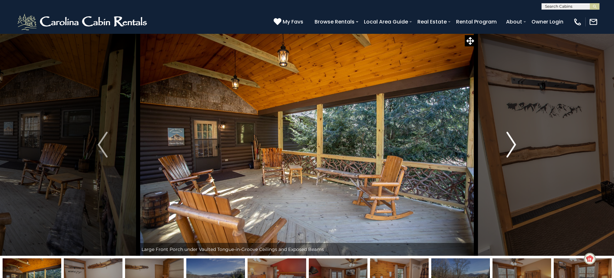
click at [513, 145] on img "Next" at bounding box center [511, 145] width 10 height 26
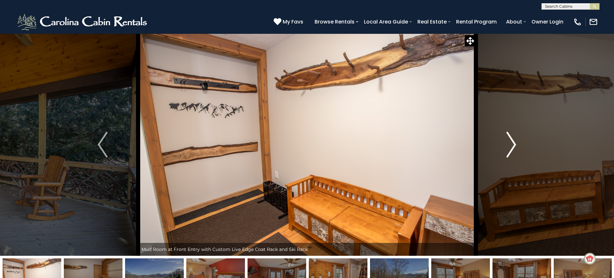
click at [513, 145] on img "Next" at bounding box center [511, 145] width 10 height 26
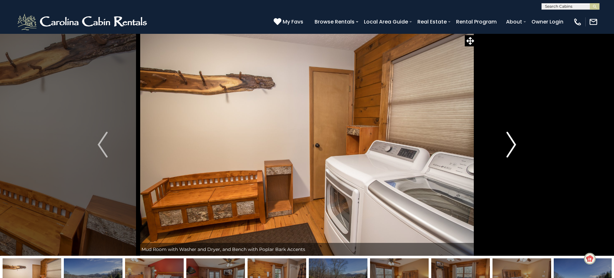
click at [513, 145] on img "Next" at bounding box center [511, 145] width 10 height 26
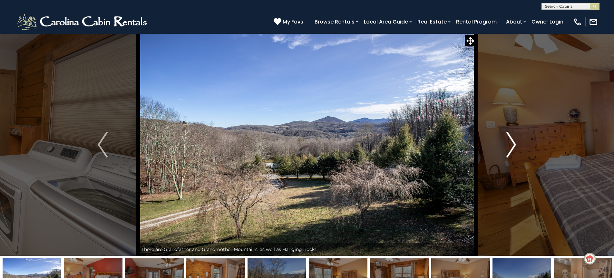
click at [513, 145] on img "Next" at bounding box center [511, 145] width 10 height 26
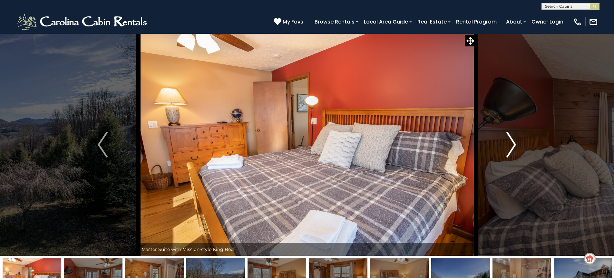
click at [513, 145] on img "Next" at bounding box center [511, 145] width 10 height 26
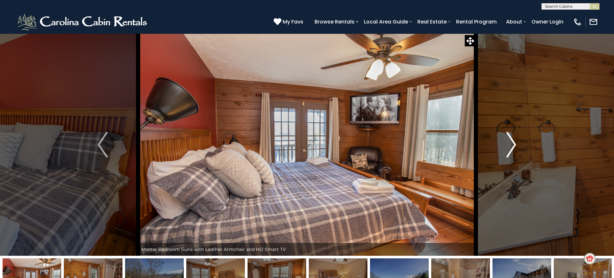
click at [510, 143] on img "Next" at bounding box center [511, 145] width 10 height 26
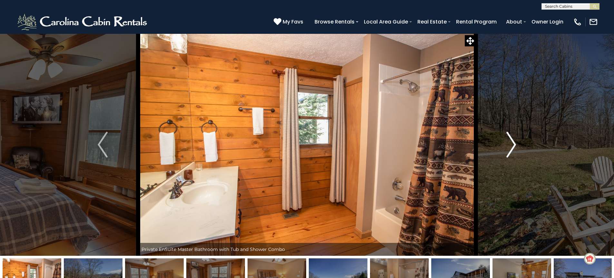
click at [510, 143] on img "Next" at bounding box center [511, 145] width 10 height 26
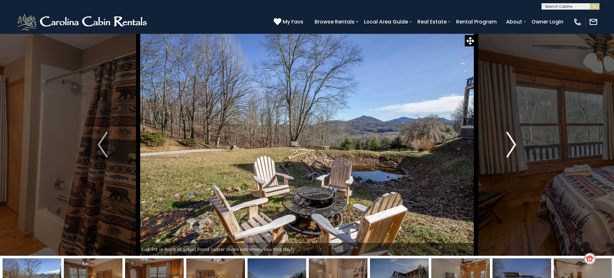
click at [510, 143] on img "Next" at bounding box center [511, 145] width 10 height 26
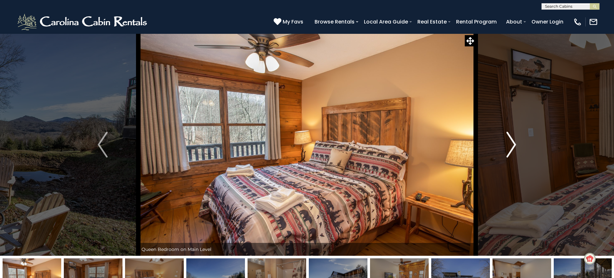
click at [510, 143] on img "Next" at bounding box center [511, 145] width 10 height 26
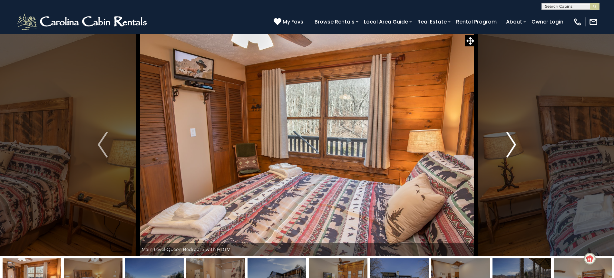
click at [510, 143] on img "Next" at bounding box center [511, 145] width 10 height 26
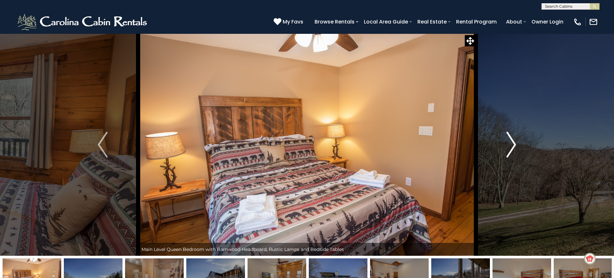
click at [510, 143] on img "Next" at bounding box center [511, 145] width 10 height 26
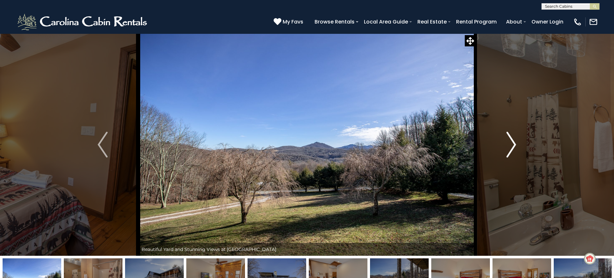
click at [510, 143] on img "Next" at bounding box center [511, 145] width 10 height 26
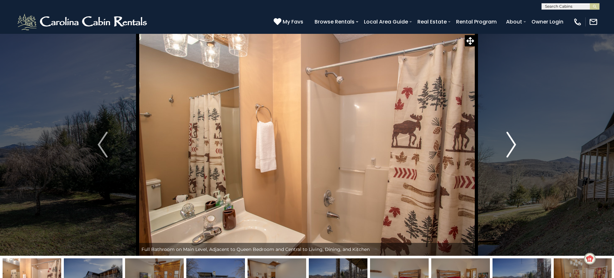
click at [510, 143] on img "Next" at bounding box center [511, 145] width 10 height 26
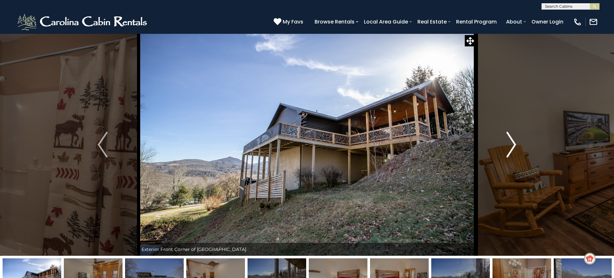
click at [510, 143] on img "Next" at bounding box center [511, 145] width 10 height 26
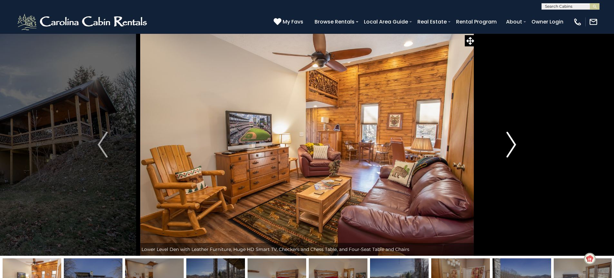
click at [510, 143] on img "Next" at bounding box center [511, 145] width 10 height 26
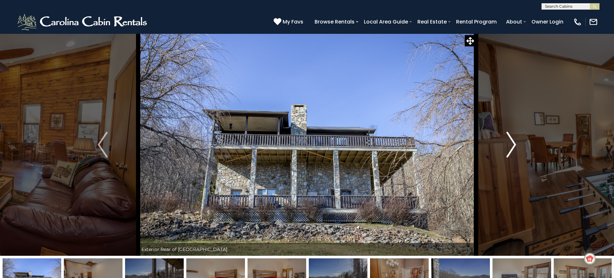
click at [510, 143] on img "Next" at bounding box center [511, 145] width 10 height 26
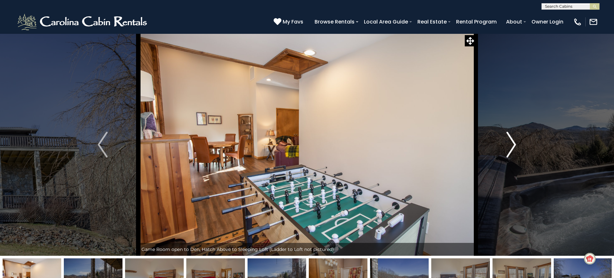
click at [510, 143] on img "Next" at bounding box center [511, 145] width 10 height 26
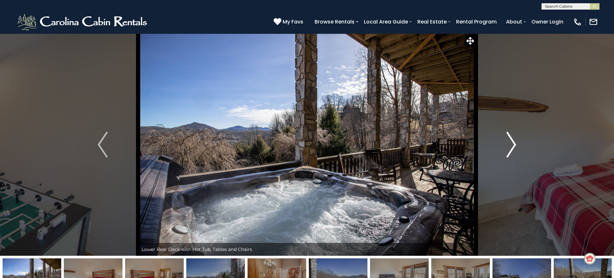
click at [510, 143] on img "Next" at bounding box center [511, 145] width 10 height 26
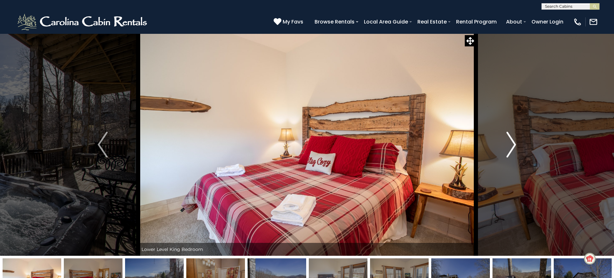
click at [510, 143] on img "Next" at bounding box center [511, 145] width 10 height 26
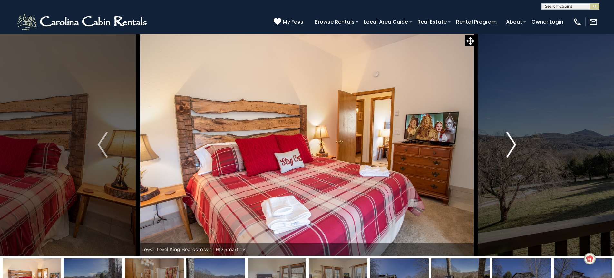
click at [510, 143] on img "Next" at bounding box center [511, 145] width 10 height 26
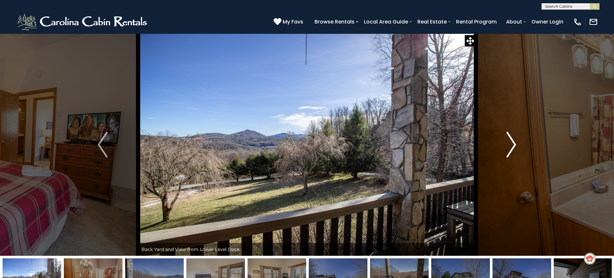
click at [510, 143] on img "Next" at bounding box center [511, 145] width 10 height 26
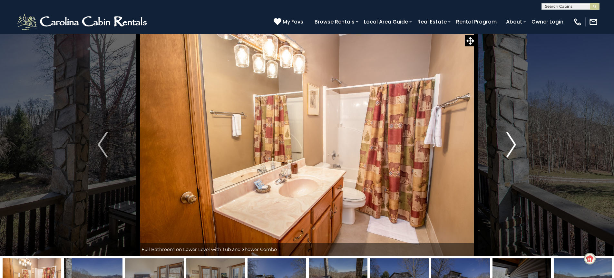
click at [510, 143] on img "Next" at bounding box center [511, 145] width 10 height 26
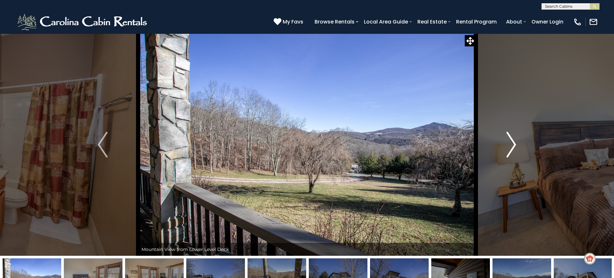
click at [510, 143] on img "Next" at bounding box center [511, 145] width 10 height 26
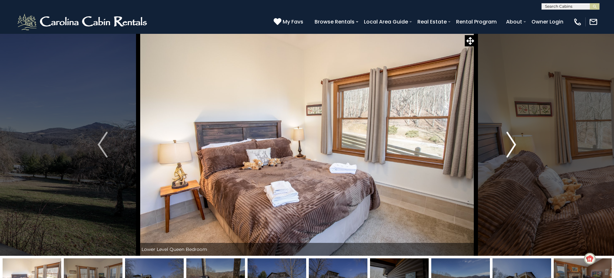
click at [510, 143] on img "Next" at bounding box center [511, 145] width 10 height 26
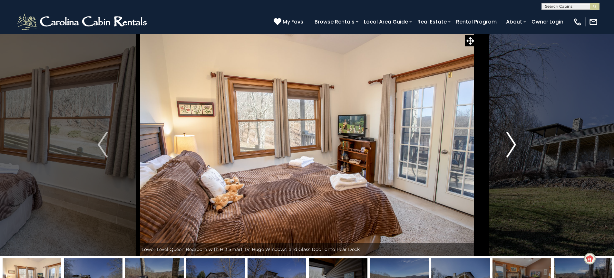
click at [510, 143] on img "Next" at bounding box center [511, 145] width 10 height 26
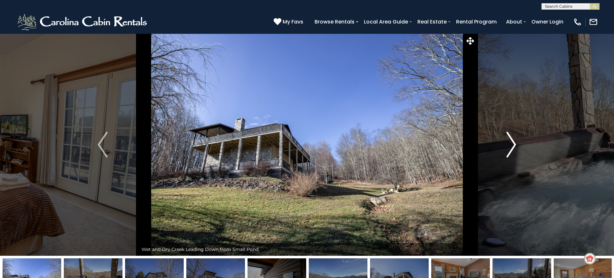
click at [510, 143] on img "Next" at bounding box center [511, 145] width 10 height 26
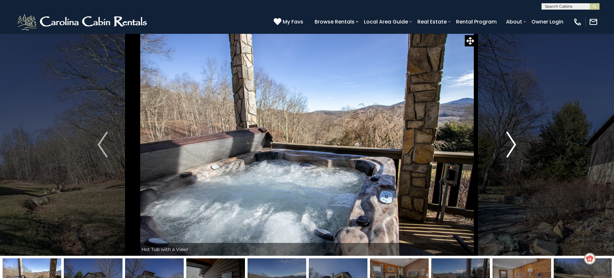
click at [510, 143] on img "Next" at bounding box center [511, 145] width 10 height 26
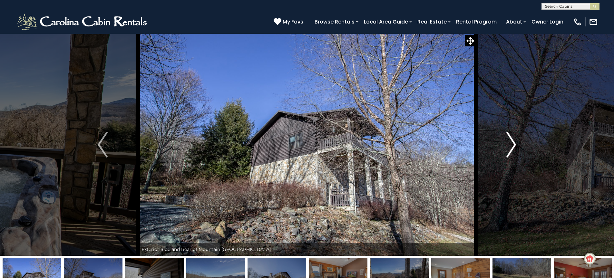
click at [510, 143] on img "Next" at bounding box center [511, 145] width 10 height 26
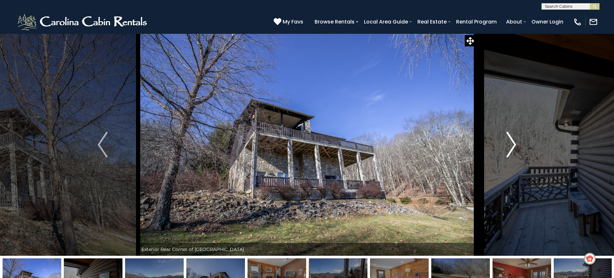
click at [510, 143] on img "Next" at bounding box center [511, 145] width 10 height 26
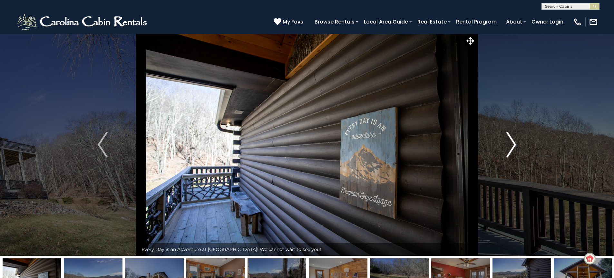
click at [510, 143] on img "Next" at bounding box center [511, 145] width 10 height 26
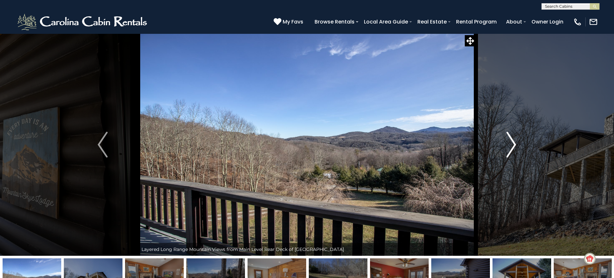
click at [510, 143] on img "Next" at bounding box center [511, 145] width 10 height 26
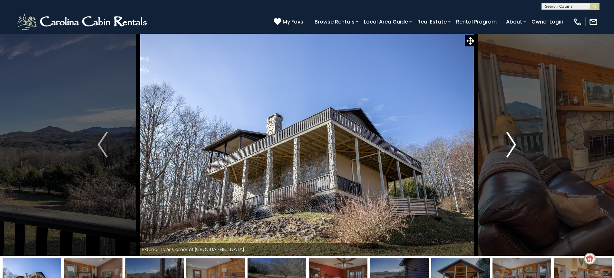
click at [510, 143] on img "Next" at bounding box center [511, 145] width 10 height 26
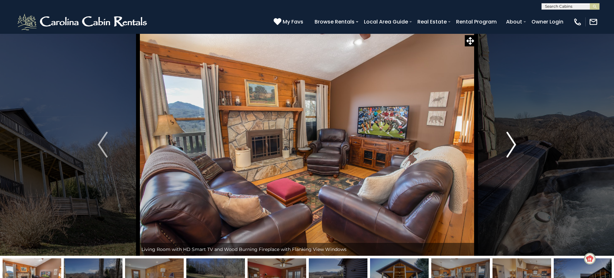
click at [510, 143] on img "Next" at bounding box center [511, 145] width 10 height 26
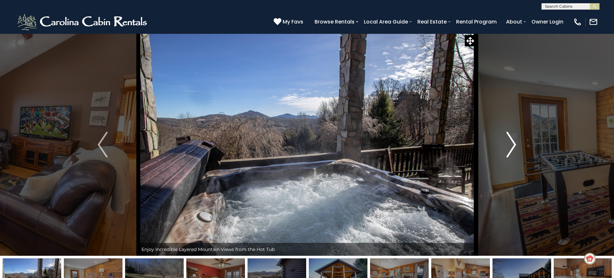
click at [510, 143] on img "Next" at bounding box center [511, 145] width 10 height 26
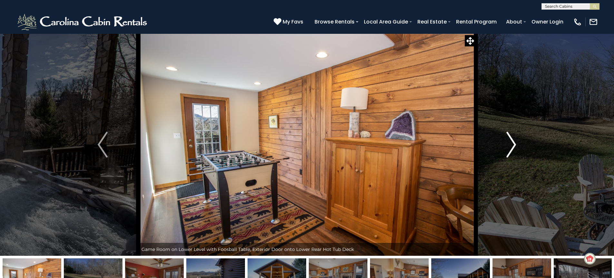
click at [510, 143] on img "Next" at bounding box center [511, 145] width 10 height 26
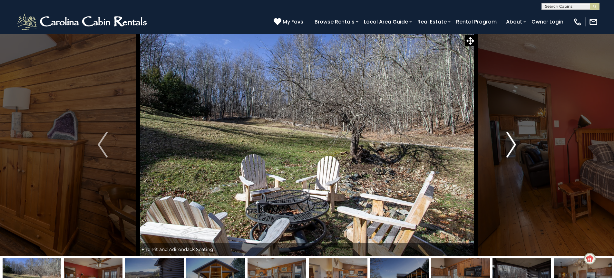
click at [510, 143] on img "Next" at bounding box center [511, 145] width 10 height 26
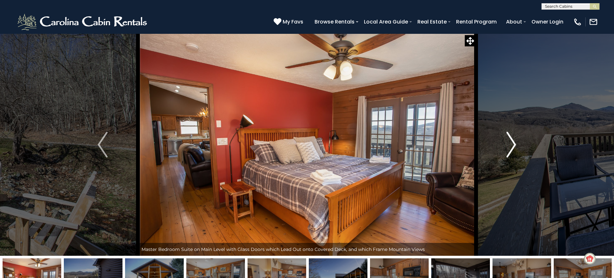
click at [510, 143] on img "Next" at bounding box center [511, 145] width 10 height 26
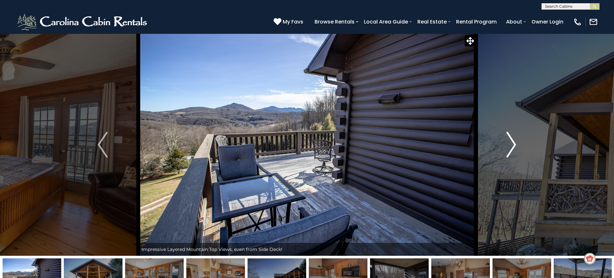
click at [510, 143] on img "Next" at bounding box center [511, 145] width 10 height 26
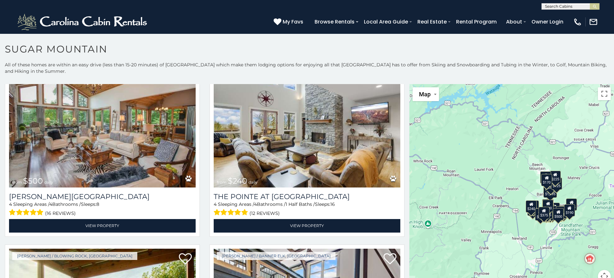
scroll to position [1904, 0]
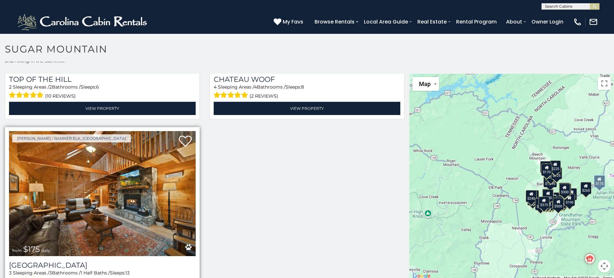
scroll to position [19, 0]
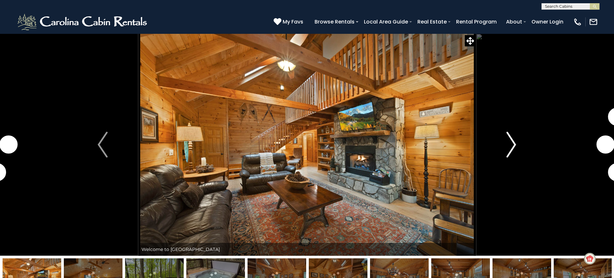
click at [513, 145] on img "Next" at bounding box center [511, 145] width 10 height 26
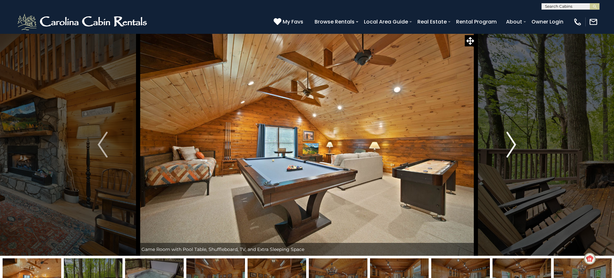
click at [511, 142] on img "Next" at bounding box center [511, 145] width 10 height 26
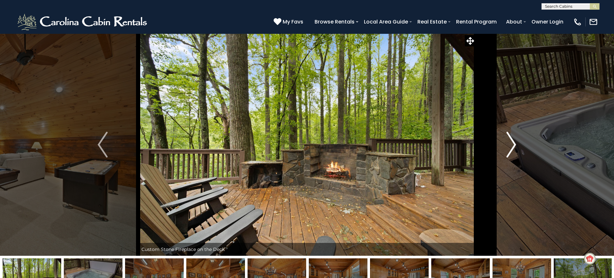
click at [511, 142] on img "Next" at bounding box center [511, 145] width 10 height 26
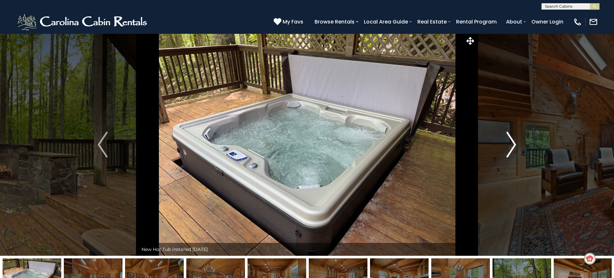
click at [511, 142] on img "Next" at bounding box center [511, 145] width 10 height 26
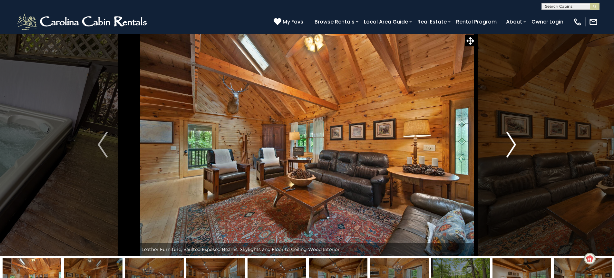
click at [511, 142] on img "Next" at bounding box center [511, 145] width 10 height 26
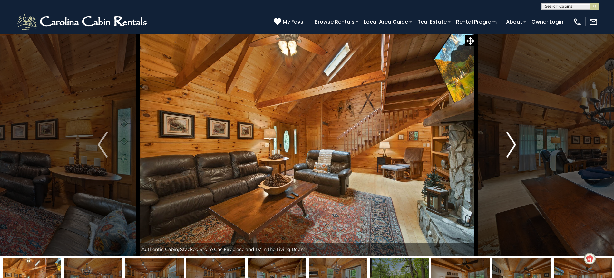
click at [511, 142] on img "Next" at bounding box center [511, 145] width 10 height 26
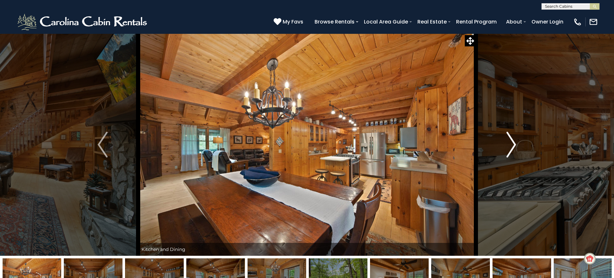
click at [513, 145] on img "Next" at bounding box center [511, 145] width 10 height 26
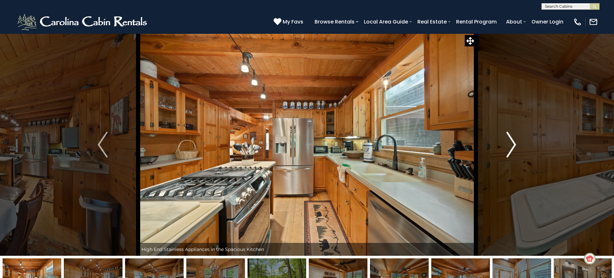
click at [513, 145] on img "Next" at bounding box center [511, 145] width 10 height 26
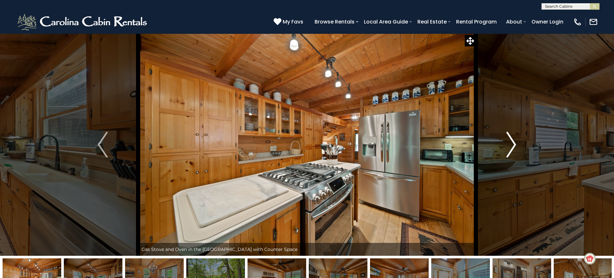
click at [513, 145] on img "Next" at bounding box center [511, 145] width 10 height 26
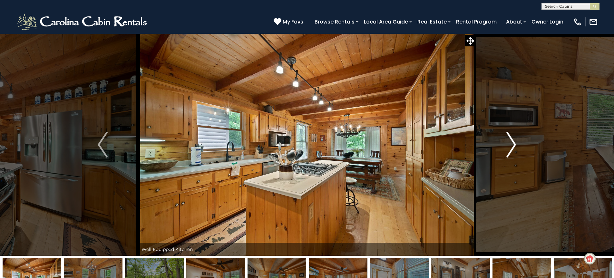
click at [513, 145] on img "Next" at bounding box center [511, 145] width 10 height 26
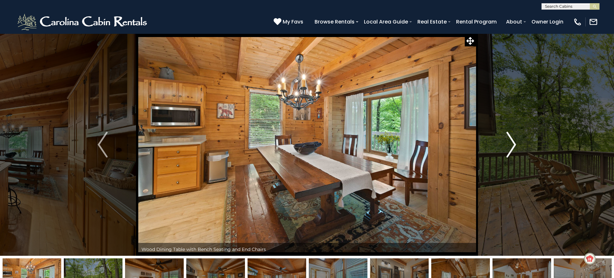
click at [513, 145] on img "Next" at bounding box center [511, 145] width 10 height 26
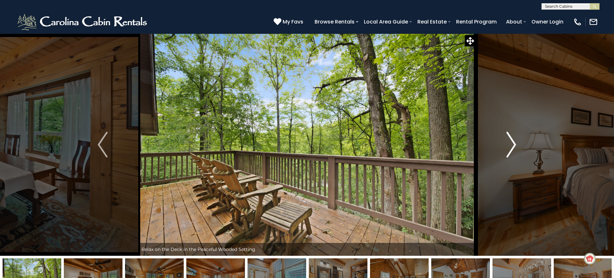
click at [513, 145] on img "Next" at bounding box center [511, 145] width 10 height 26
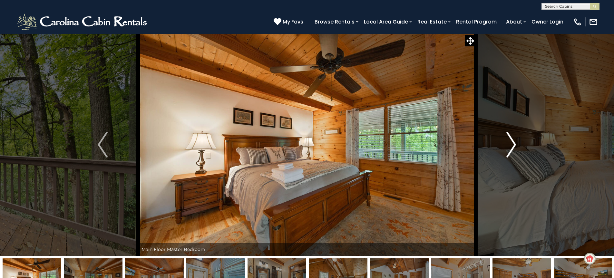
click at [513, 145] on img "Next" at bounding box center [511, 145] width 10 height 26
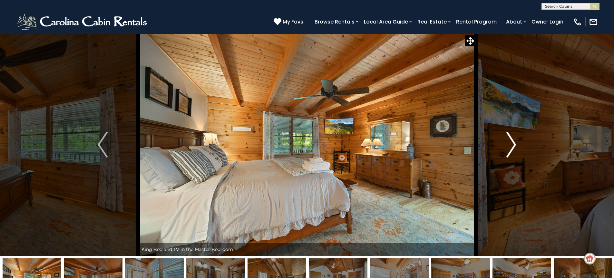
click at [513, 145] on img "Next" at bounding box center [511, 145] width 10 height 26
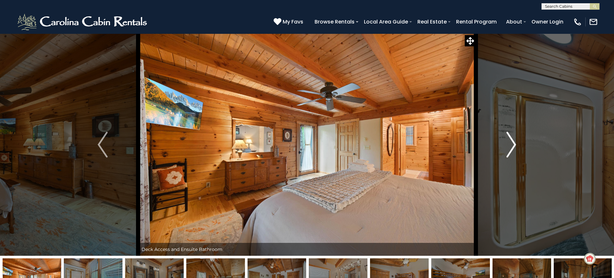
click at [513, 145] on img "Next" at bounding box center [511, 145] width 10 height 26
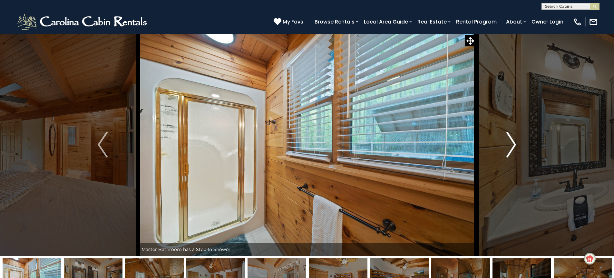
click at [513, 145] on img "Next" at bounding box center [511, 145] width 10 height 26
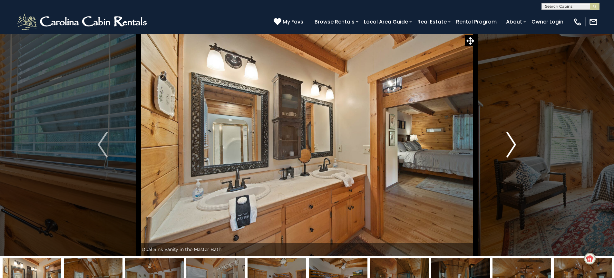
click at [513, 145] on img "Next" at bounding box center [511, 145] width 10 height 26
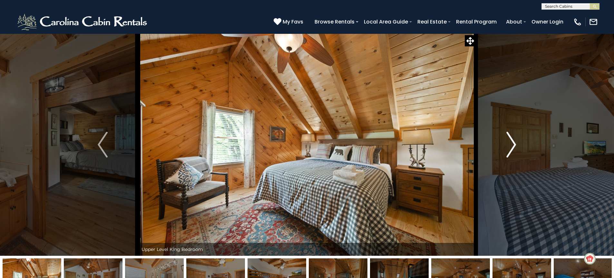
click at [513, 145] on img "Next" at bounding box center [511, 145] width 10 height 26
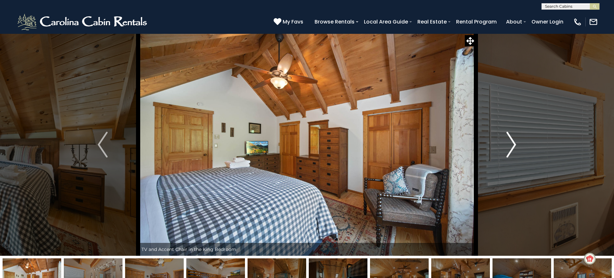
click at [513, 145] on img "Next" at bounding box center [511, 145] width 10 height 26
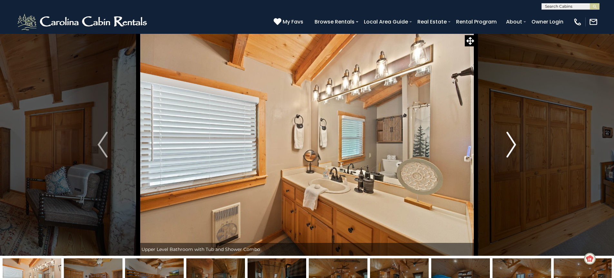
click at [512, 146] on img "Next" at bounding box center [511, 145] width 10 height 26
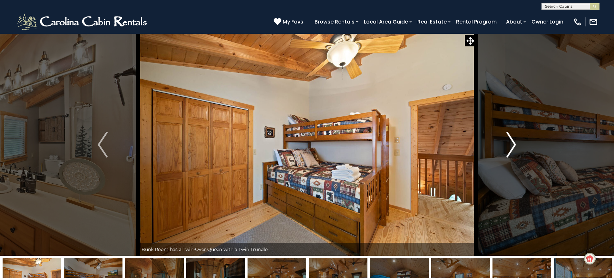
click at [512, 146] on img "Next" at bounding box center [511, 145] width 10 height 26
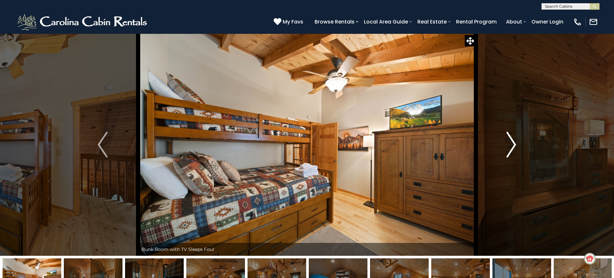
click at [512, 146] on img "Next" at bounding box center [511, 145] width 10 height 26
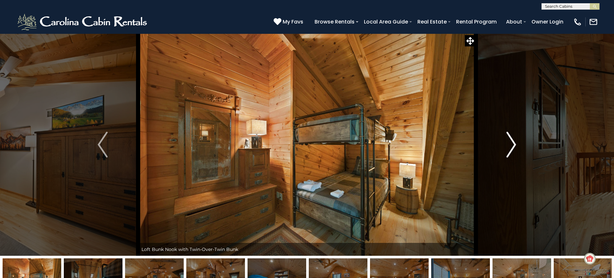
click at [506, 148] on img "Next" at bounding box center [511, 145] width 10 height 26
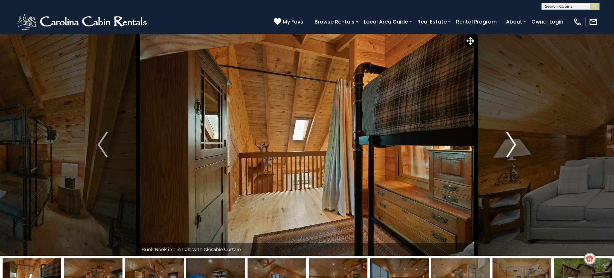
click at [510, 150] on img "Next" at bounding box center [511, 145] width 10 height 26
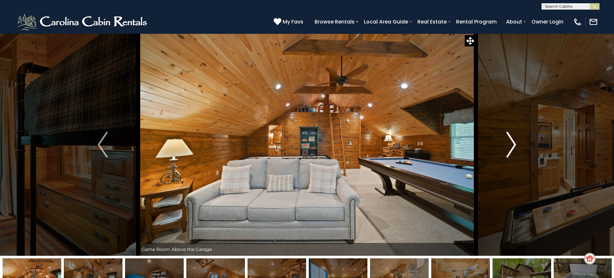
click at [510, 150] on img "Next" at bounding box center [511, 145] width 10 height 26
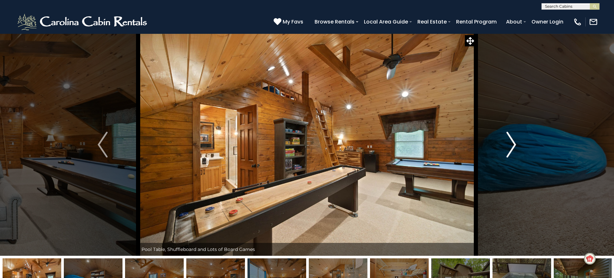
click at [510, 150] on img "Next" at bounding box center [511, 145] width 10 height 26
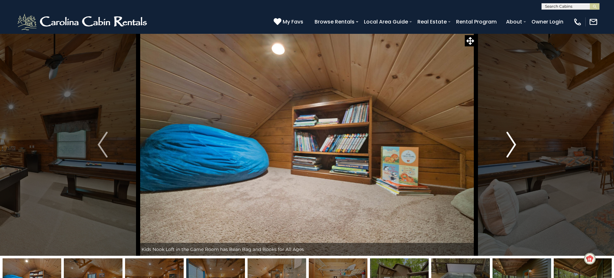
click at [510, 150] on img "Next" at bounding box center [511, 145] width 10 height 26
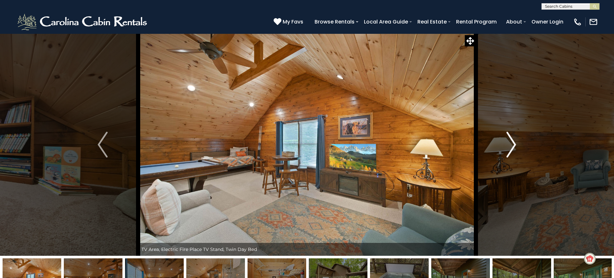
click at [516, 149] on button "Next" at bounding box center [511, 145] width 71 height 222
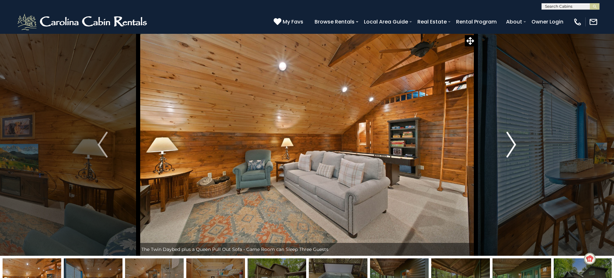
click at [513, 148] on img "Next" at bounding box center [511, 145] width 10 height 26
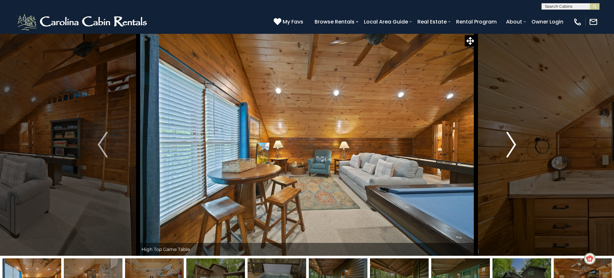
click at [511, 150] on img "Next" at bounding box center [511, 145] width 10 height 26
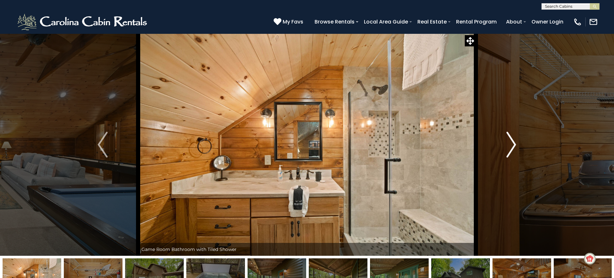
click at [512, 148] on img "Next" at bounding box center [511, 145] width 10 height 26
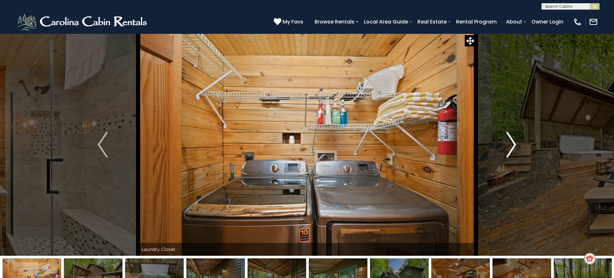
click at [512, 148] on img "Next" at bounding box center [511, 145] width 10 height 26
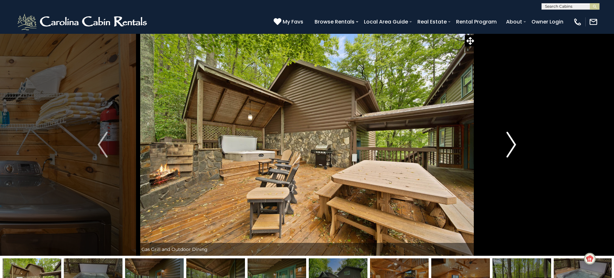
click at [512, 145] on img "Next" at bounding box center [511, 145] width 10 height 26
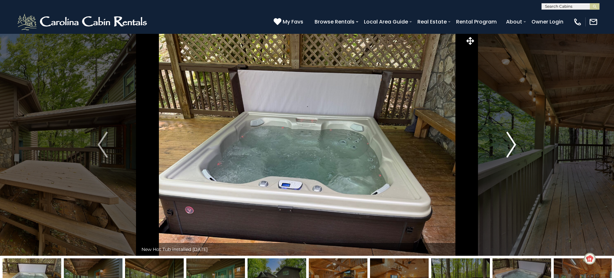
click at [512, 144] on img "Next" at bounding box center [511, 145] width 10 height 26
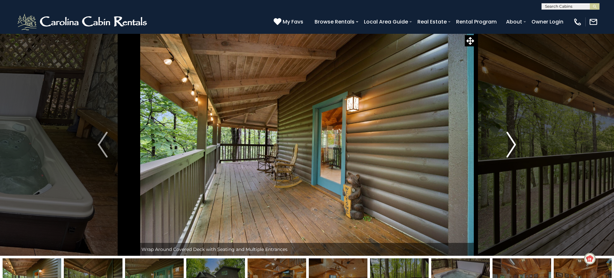
click at [512, 144] on img "Next" at bounding box center [511, 145] width 10 height 26
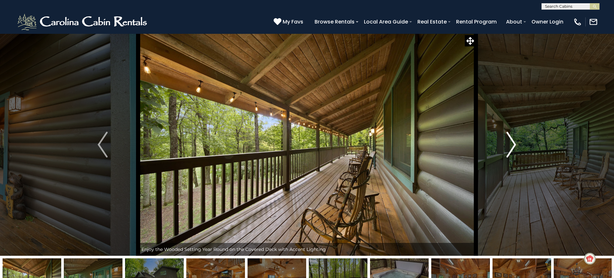
click at [512, 144] on img "Next" at bounding box center [511, 145] width 10 height 26
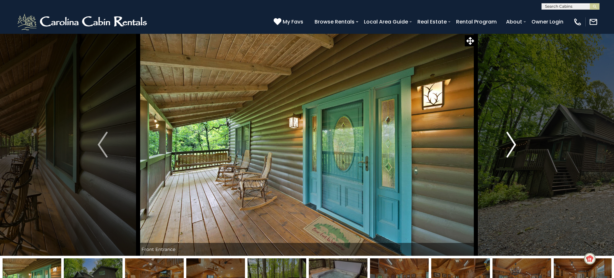
click at [512, 144] on img "Next" at bounding box center [511, 145] width 10 height 26
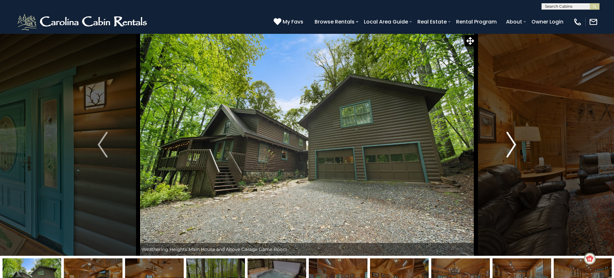
click at [514, 144] on img "Next" at bounding box center [511, 145] width 10 height 26
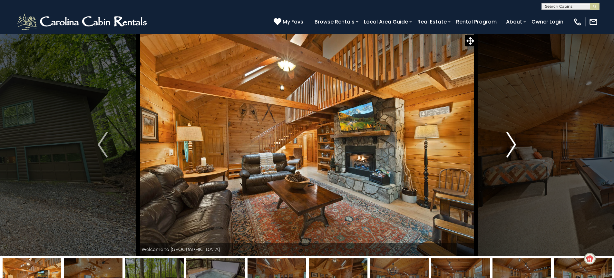
click at [512, 145] on img "Next" at bounding box center [511, 145] width 10 height 26
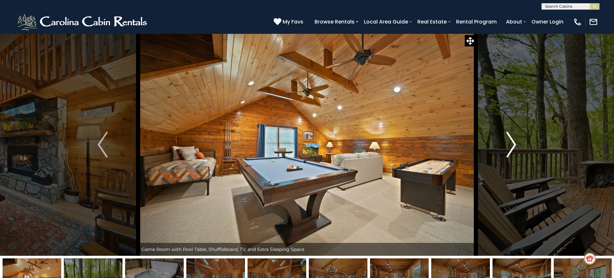
click at [512, 145] on img "Next" at bounding box center [511, 145] width 10 height 26
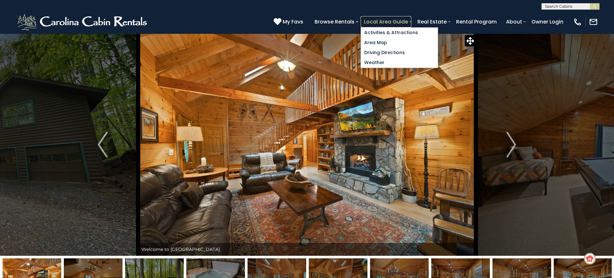
click at [385, 22] on link "Local Area Guide" at bounding box center [386, 21] width 51 height 11
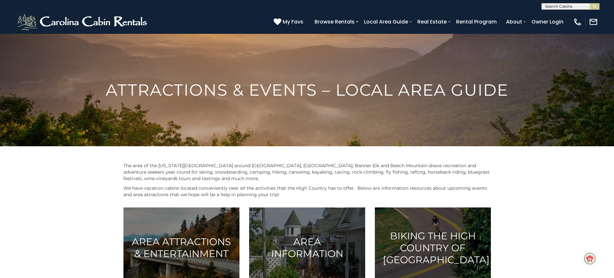
scroll to position [449, 0]
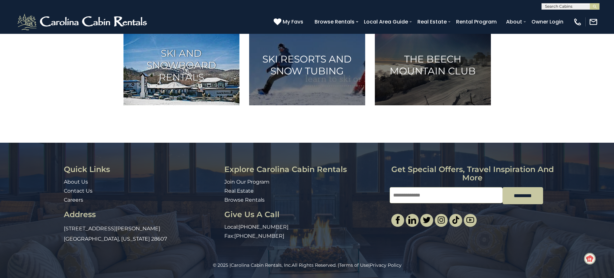
click at [193, 81] on h3 "Ski and Snowboard Rentals" at bounding box center [181, 65] width 100 height 36
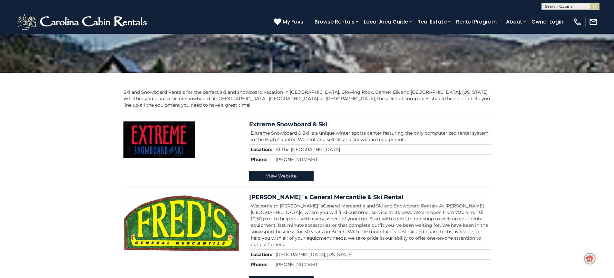
scroll to position [96, 0]
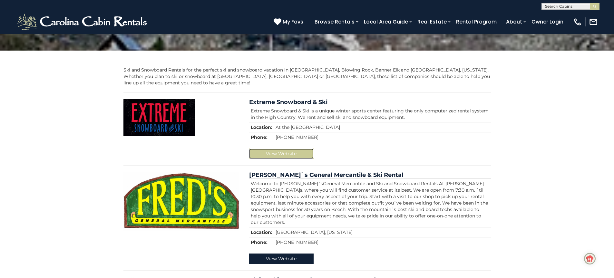
click at [278, 153] on link "View Website" at bounding box center [281, 154] width 64 height 10
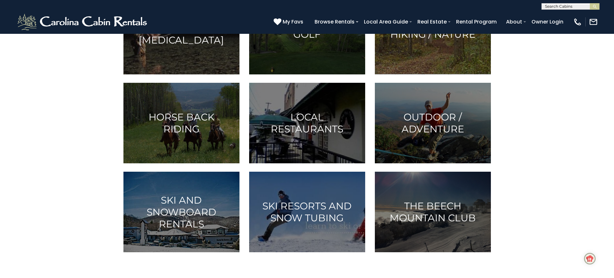
scroll to position [303, 0]
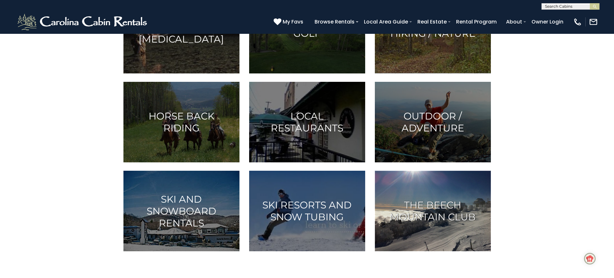
click at [429, 215] on h3 "The Beech Mountain Club" at bounding box center [433, 211] width 100 height 24
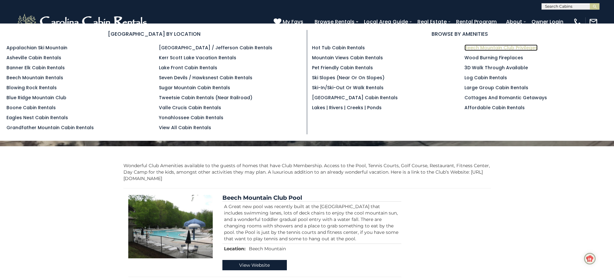
click at [496, 48] on link "Beech Mountain Club Privileges" at bounding box center [500, 47] width 73 height 6
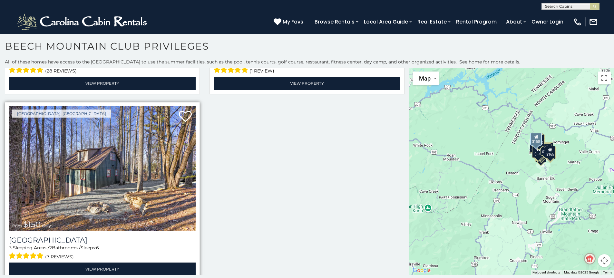
scroll to position [4, 0]
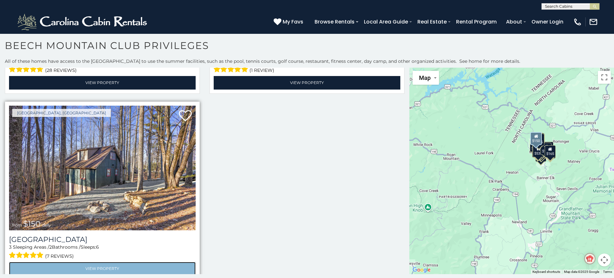
click at [101, 262] on link "View Property" at bounding box center [102, 268] width 187 height 13
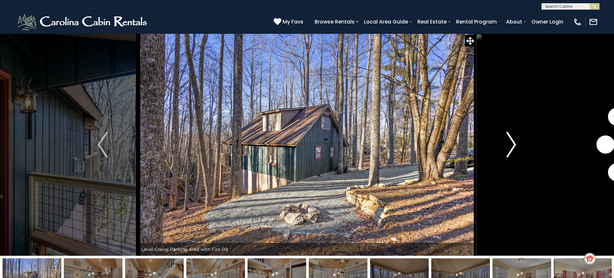
click at [511, 141] on img "Next" at bounding box center [511, 145] width 10 height 26
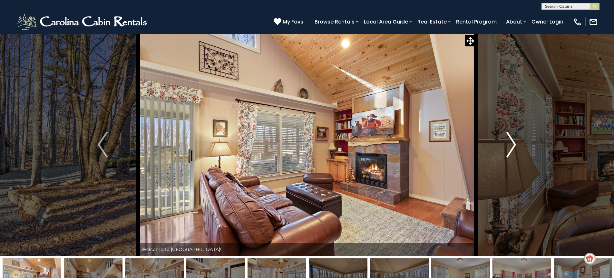
click at [511, 141] on img "Next" at bounding box center [511, 145] width 10 height 26
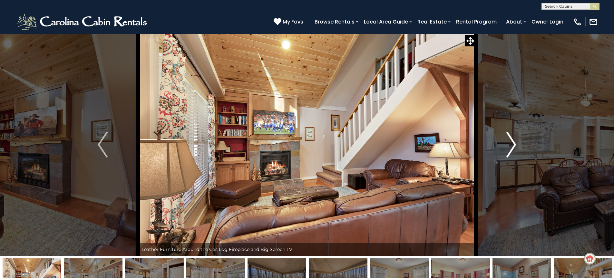
click at [511, 141] on img "Next" at bounding box center [511, 145] width 10 height 26
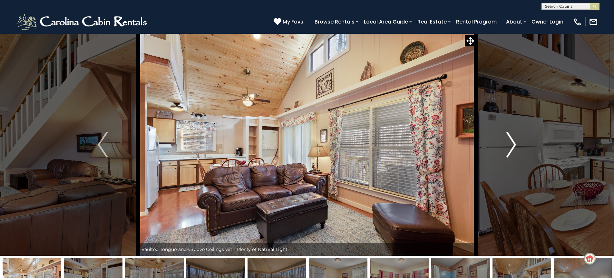
click at [511, 141] on img "Next" at bounding box center [511, 145] width 10 height 26
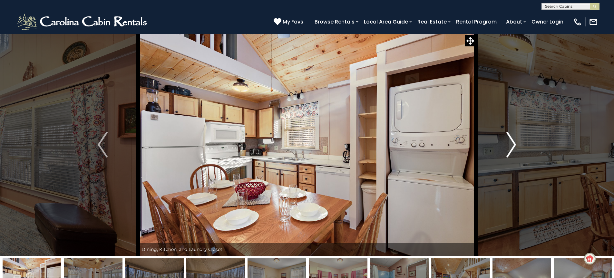
click at [511, 141] on img "Next" at bounding box center [511, 145] width 10 height 26
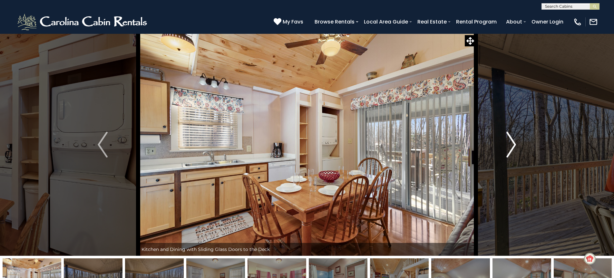
click at [511, 141] on img "Next" at bounding box center [511, 145] width 10 height 26
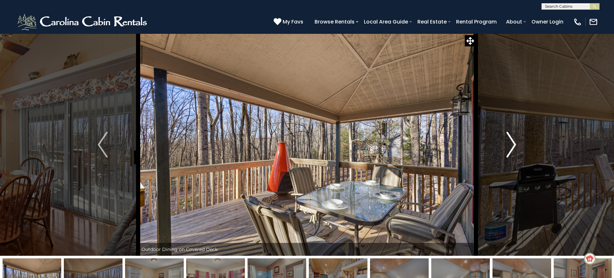
click at [511, 141] on img "Next" at bounding box center [511, 145] width 10 height 26
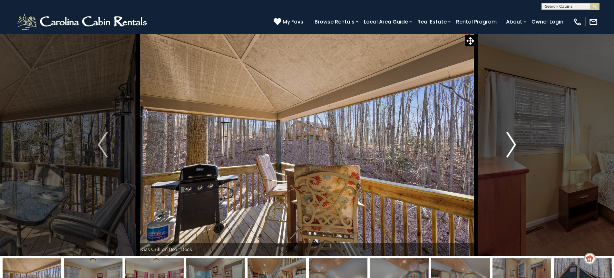
click at [511, 141] on img "Next" at bounding box center [511, 145] width 10 height 26
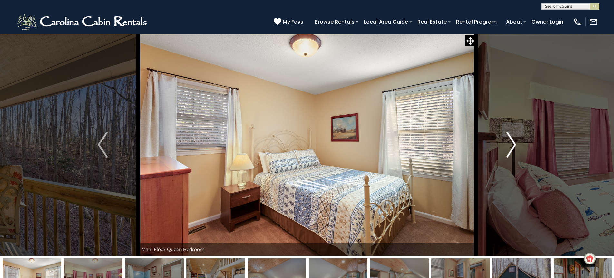
click at [511, 141] on img "Next" at bounding box center [511, 145] width 10 height 26
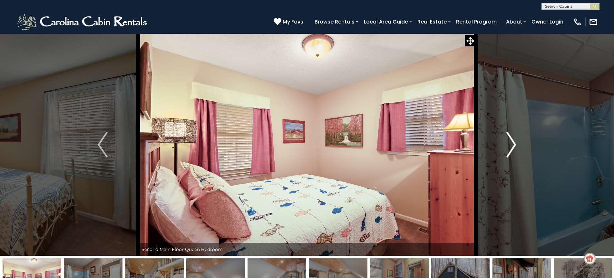
click at [511, 141] on img "Next" at bounding box center [511, 145] width 10 height 26
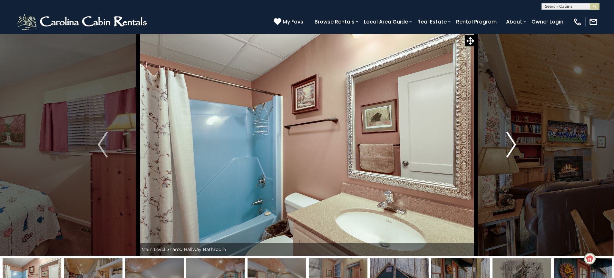
click at [511, 141] on img "Next" at bounding box center [511, 145] width 10 height 26
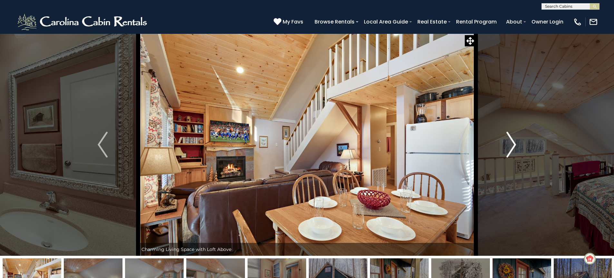
click at [511, 141] on img "Next" at bounding box center [511, 145] width 10 height 26
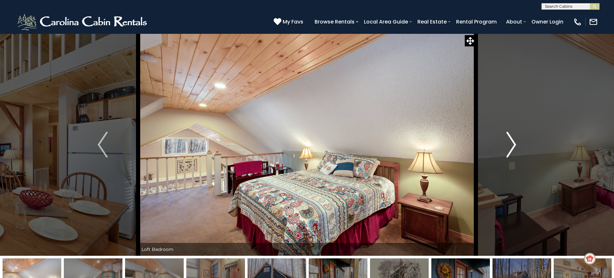
click at [511, 141] on img "Next" at bounding box center [511, 145] width 10 height 26
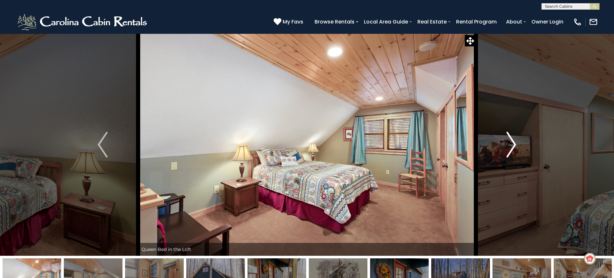
click at [511, 141] on img "Next" at bounding box center [511, 145] width 10 height 26
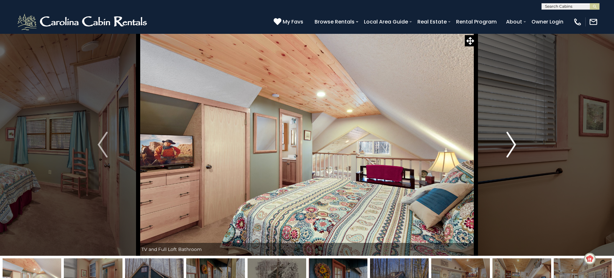
click at [511, 142] on img "Next" at bounding box center [511, 145] width 10 height 26
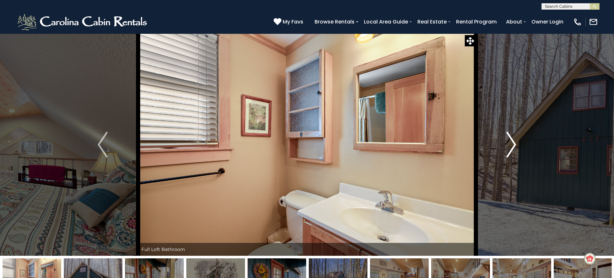
click at [511, 142] on img "Next" at bounding box center [511, 145] width 10 height 26
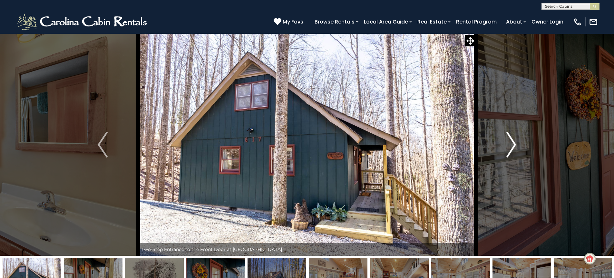
click at [512, 143] on img "Next" at bounding box center [511, 145] width 10 height 26
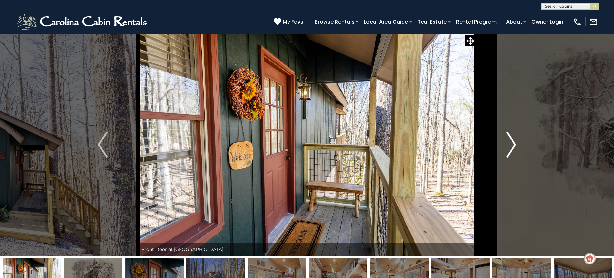
click at [512, 143] on img "Next" at bounding box center [511, 145] width 10 height 26
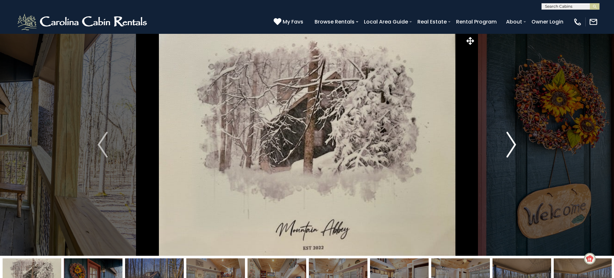
click at [512, 143] on img "Next" at bounding box center [511, 145] width 10 height 26
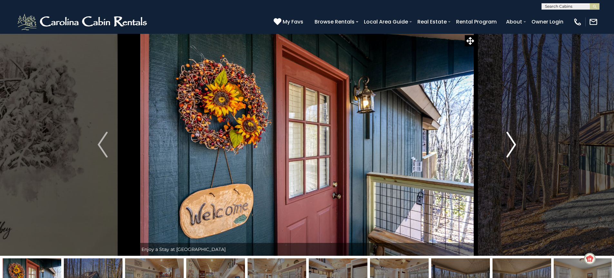
click at [512, 143] on img "Next" at bounding box center [511, 145] width 10 height 26
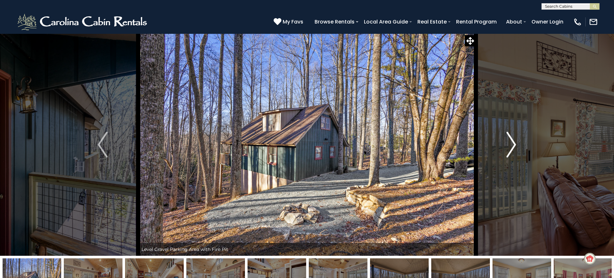
click at [512, 143] on img "Next" at bounding box center [511, 145] width 10 height 26
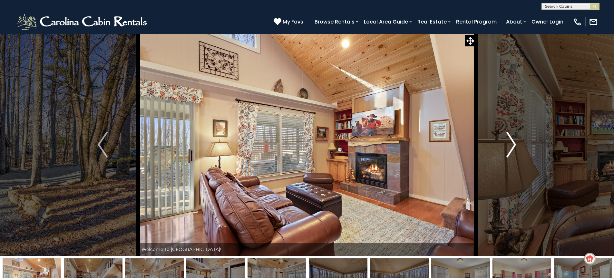
click at [512, 143] on img "Next" at bounding box center [511, 145] width 10 height 26
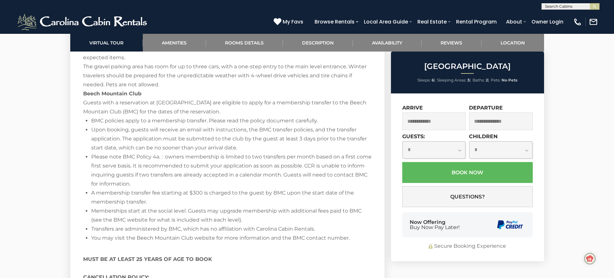
scroll to position [1055, 0]
click at [432, 122] on input "text" at bounding box center [434, 121] width 64 height 18
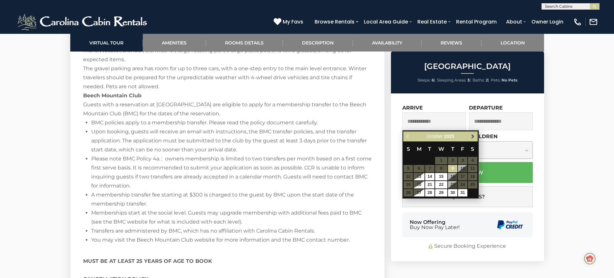
click at [473, 136] on span "Next" at bounding box center [472, 136] width 5 height 5
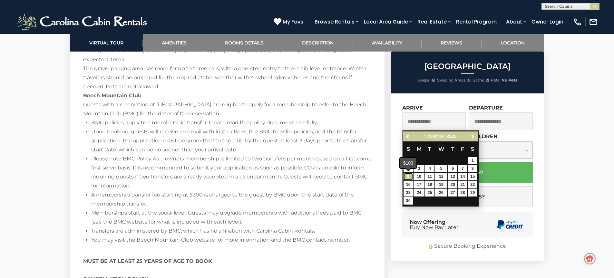
click at [408, 176] on link "9" at bounding box center [407, 176] width 9 height 7
type input "**********"
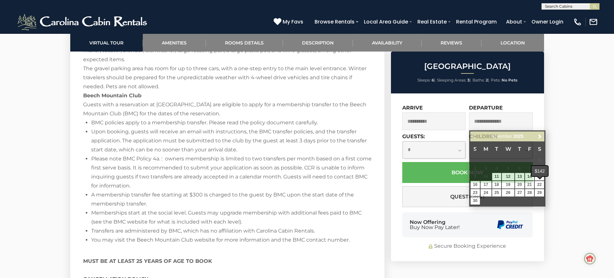
click at [540, 178] on span at bounding box center [539, 177] width 5 height 3
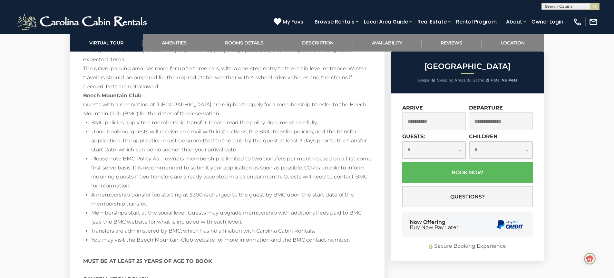
click at [511, 119] on input "text" at bounding box center [501, 121] width 64 height 18
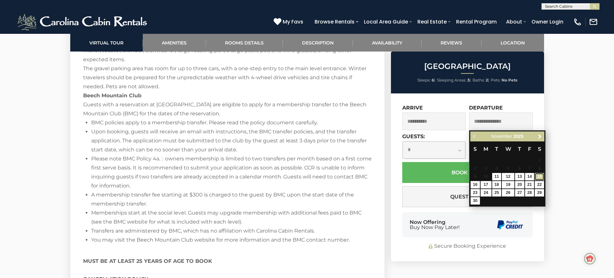
click at [542, 178] on link "15" at bounding box center [538, 176] width 9 height 7
type input "**********"
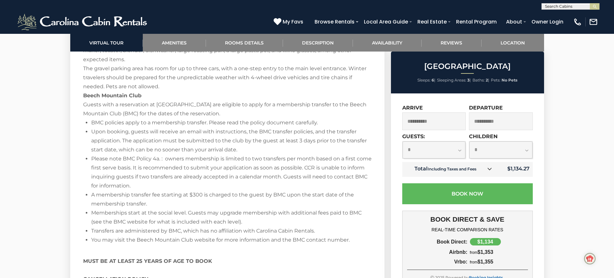
scroll to position [1625, 0]
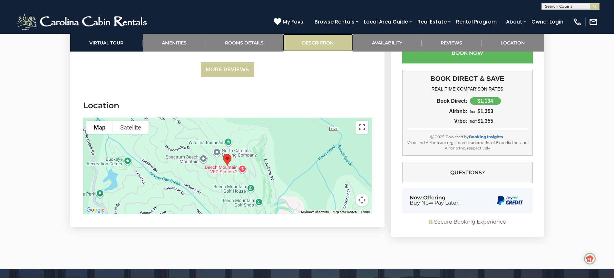
click at [317, 43] on link "Description" at bounding box center [318, 43] width 70 height 18
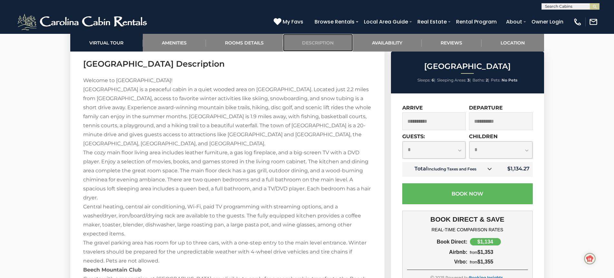
scroll to position [1450, 0]
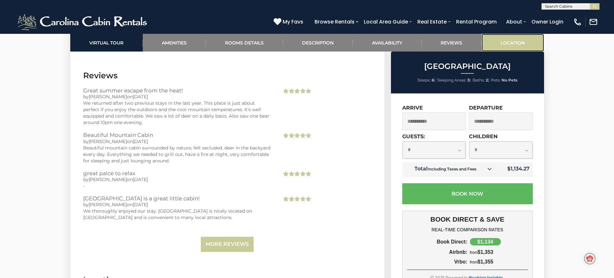
click at [506, 43] on link "Location" at bounding box center [512, 43] width 63 height 18
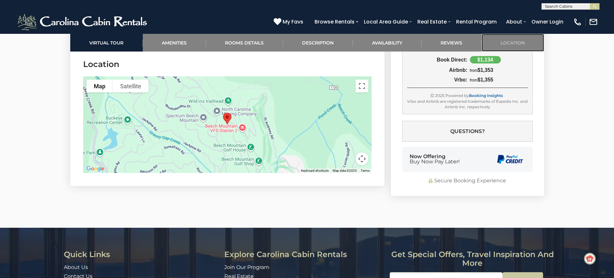
scroll to position [1666, 0]
click at [443, 43] on link "Reviews" at bounding box center [451, 43] width 60 height 18
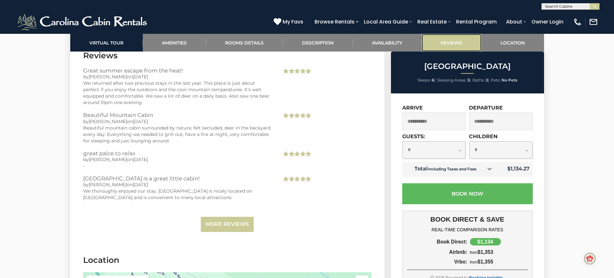
scroll to position [1462, 0]
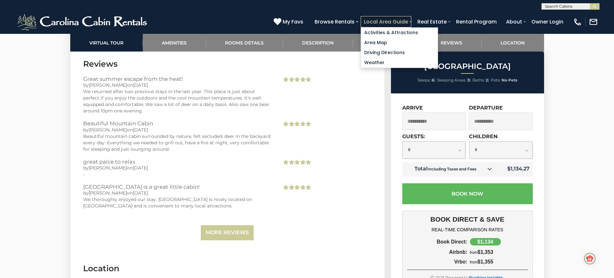
click at [389, 22] on link "Local Area Guide" at bounding box center [386, 21] width 51 height 11
